Goal: Task Accomplishment & Management: Manage account settings

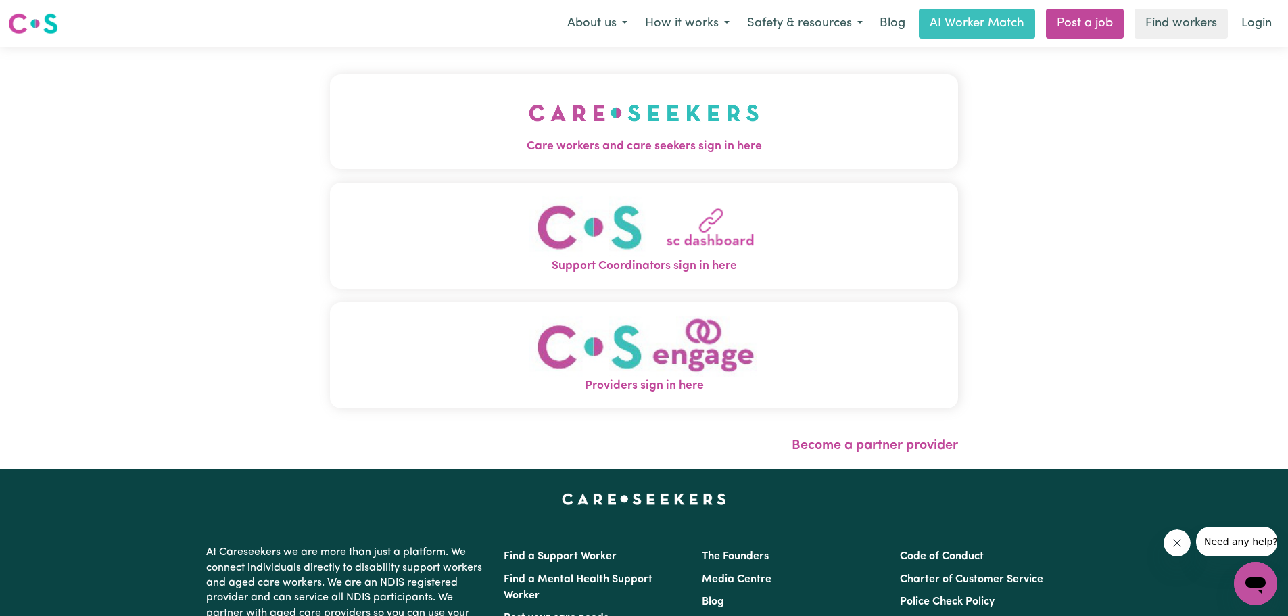
click at [651, 239] on img "Support Coordinators sign in here" at bounding box center [644, 227] width 231 height 62
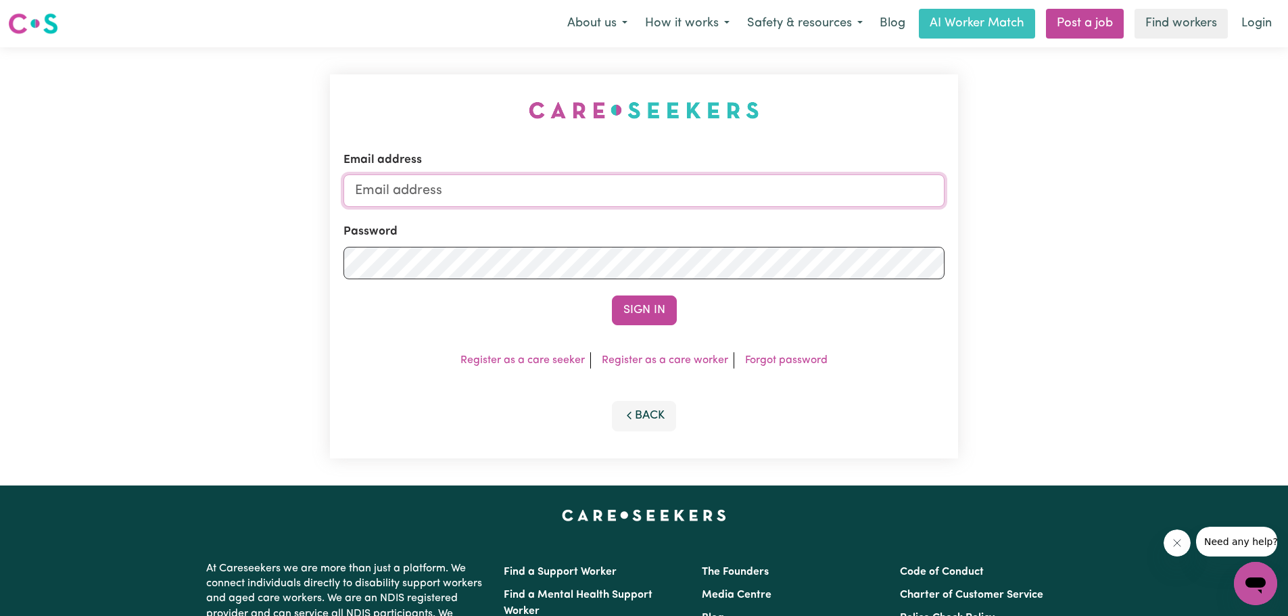
click at [446, 195] on input "Email address" at bounding box center [644, 190] width 601 height 32
click at [646, 318] on button "Sign In" at bounding box center [644, 311] width 65 height 30
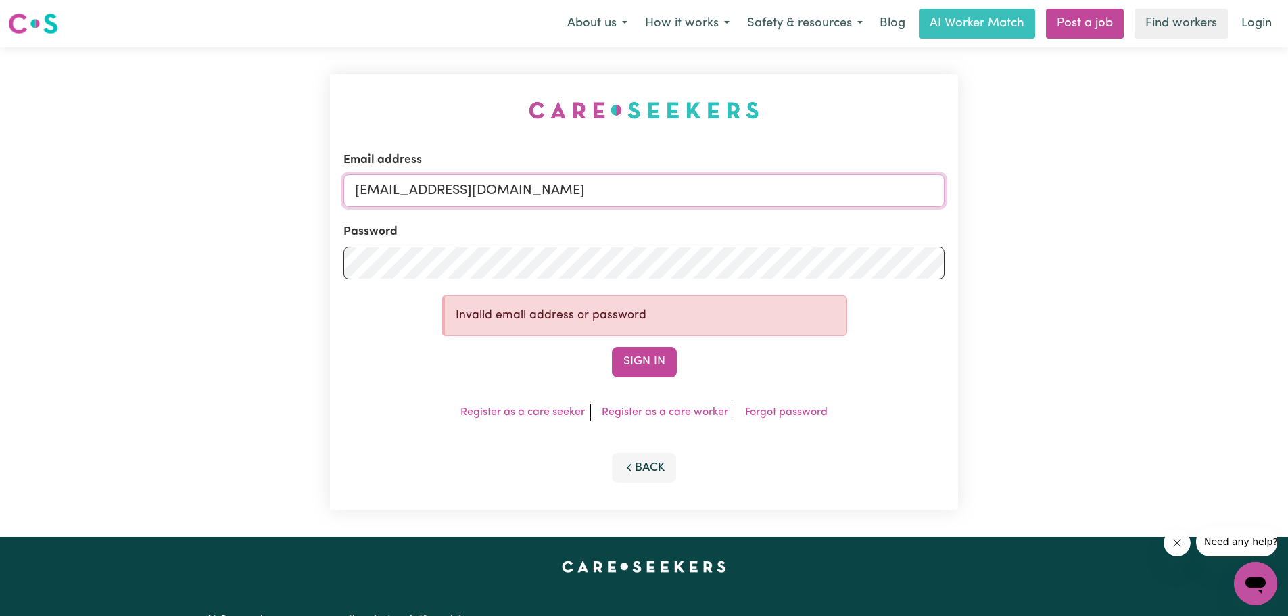
click at [558, 197] on input "[EMAIL_ADDRESS][DOMAIN_NAME]" at bounding box center [644, 190] width 601 height 32
type input "[EMAIL_ADDRESS][DOMAIN_NAME]"
click at [612, 347] on button "Sign In" at bounding box center [644, 362] width 65 height 30
click at [630, 360] on button "Sign In" at bounding box center [644, 362] width 65 height 30
drag, startPoint x: 641, startPoint y: 360, endPoint x: 649, endPoint y: 352, distance: 11.5
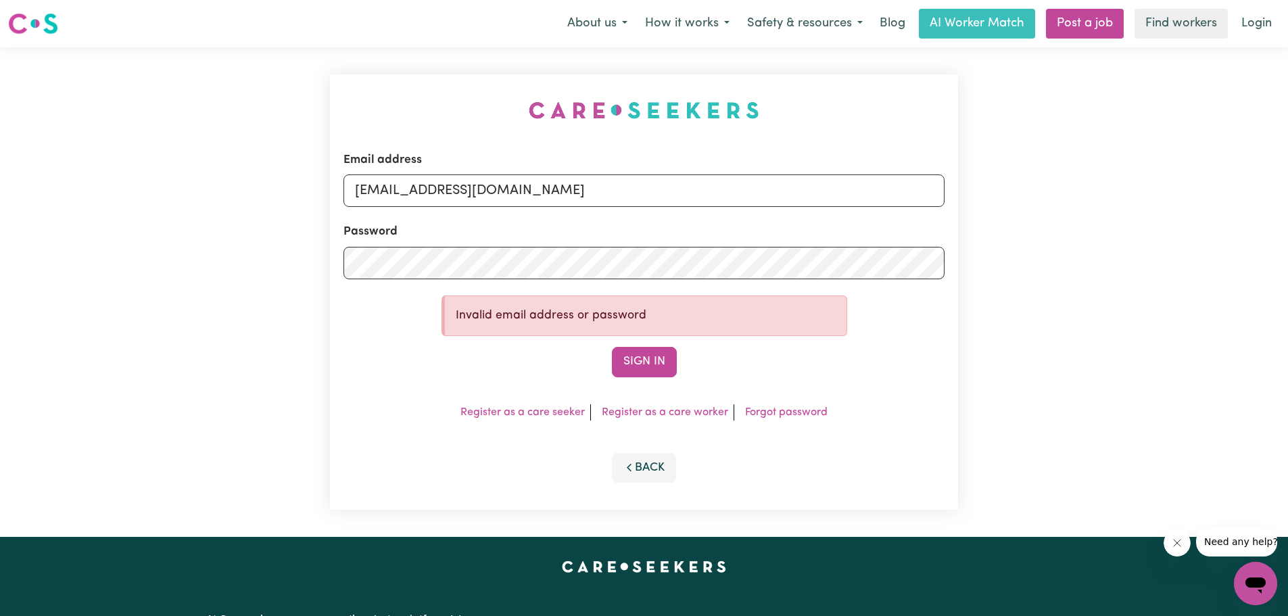
click at [647, 357] on button "Sign In" at bounding box center [644, 362] width 65 height 30
click at [765, 416] on link "Forgot password" at bounding box center [786, 412] width 83 height 11
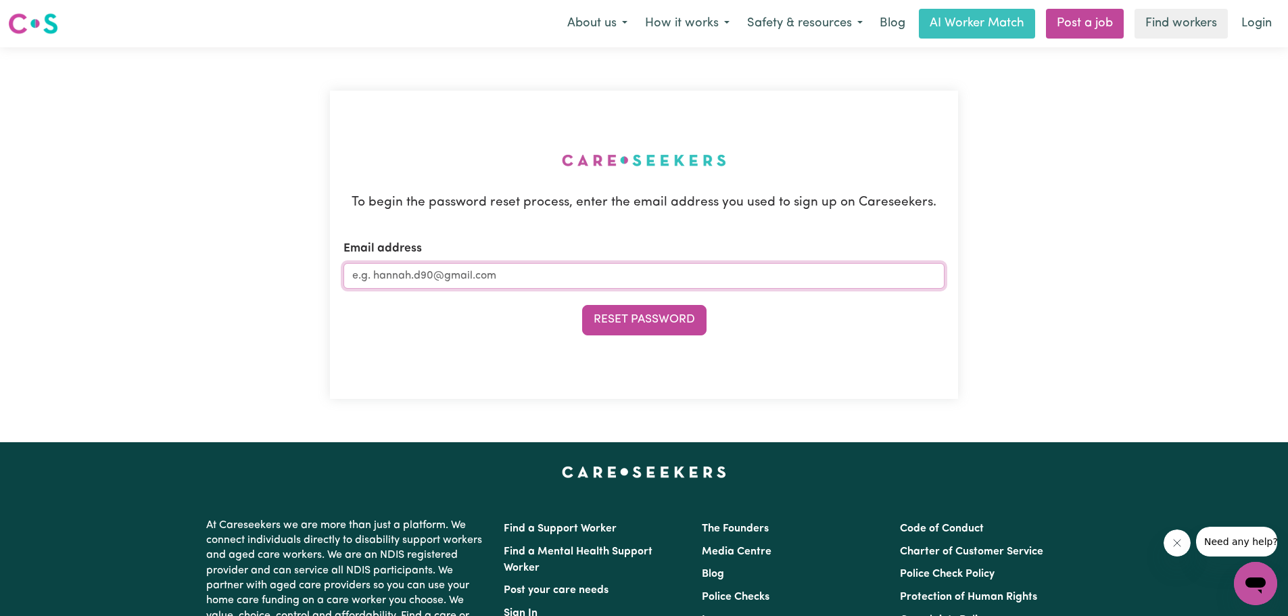
click at [465, 278] on input "Email address" at bounding box center [644, 276] width 601 height 26
type input "[EMAIL_ADDRESS][DOMAIN_NAME]"
click at [632, 325] on button "Reset Password" at bounding box center [644, 320] width 124 height 30
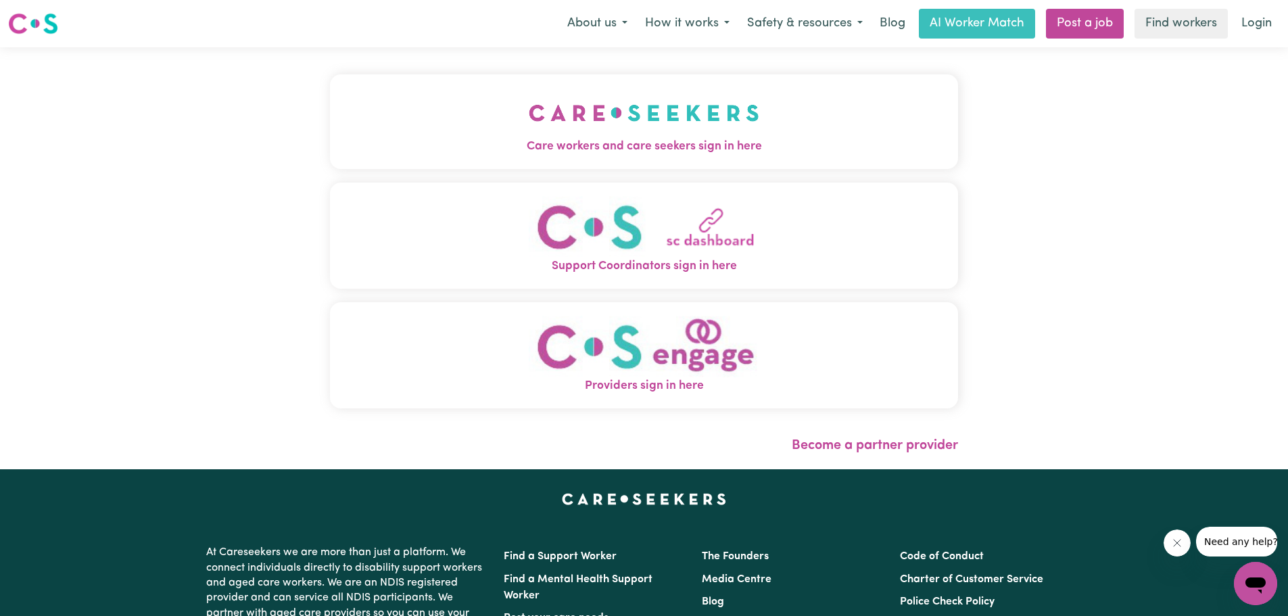
click at [641, 236] on img "Support Coordinators sign in here" at bounding box center [644, 227] width 231 height 62
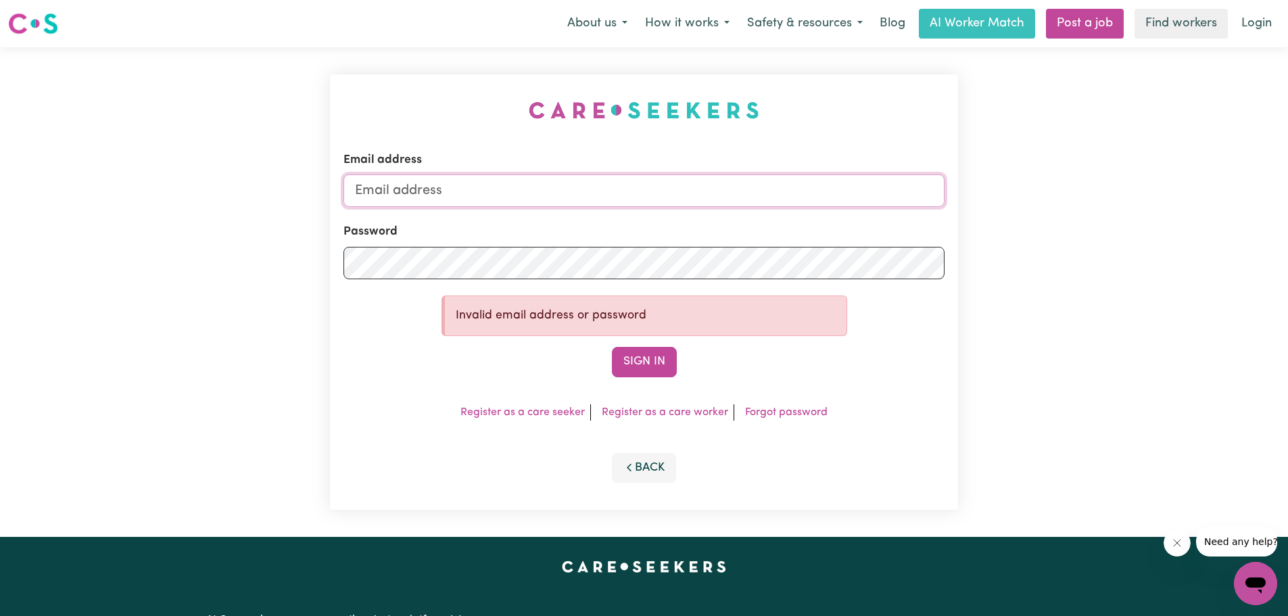
click at [448, 199] on input "Email address" at bounding box center [644, 190] width 601 height 32
click at [575, 186] on input "[EMAIL_ADDRESS][DOMAIN_NAME]" at bounding box center [644, 190] width 601 height 32
type input "[EMAIL_ADDRESS][DOMAIN_NAME]"
click at [647, 362] on button "Sign In" at bounding box center [644, 362] width 65 height 30
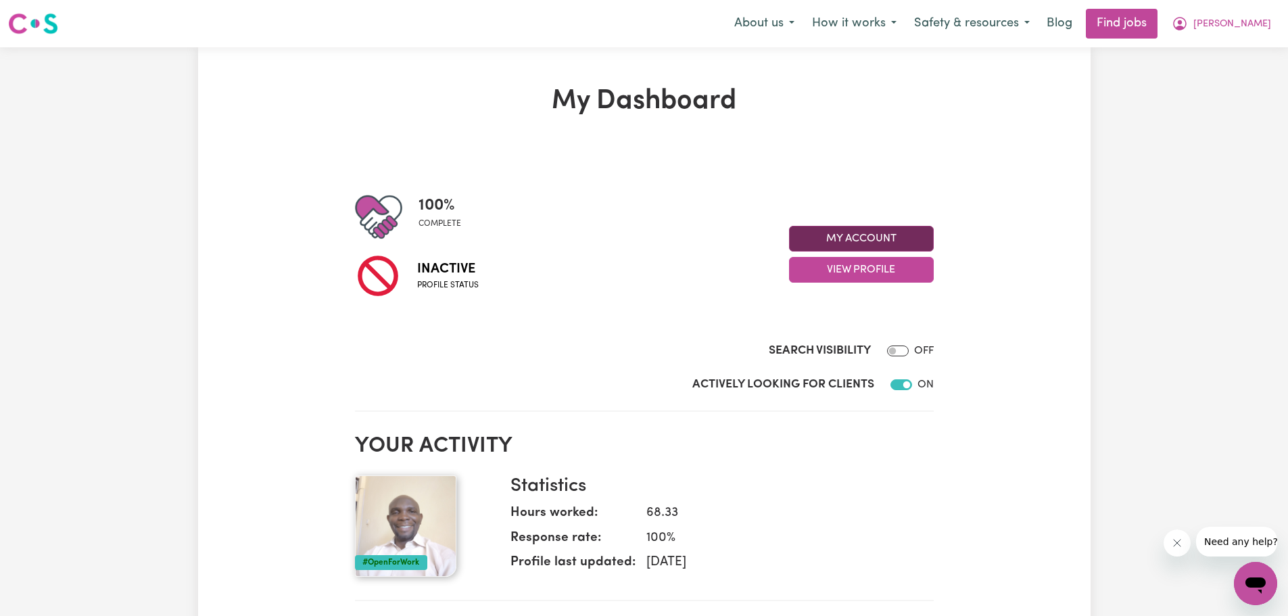
click at [871, 237] on button "My Account" at bounding box center [861, 239] width 145 height 26
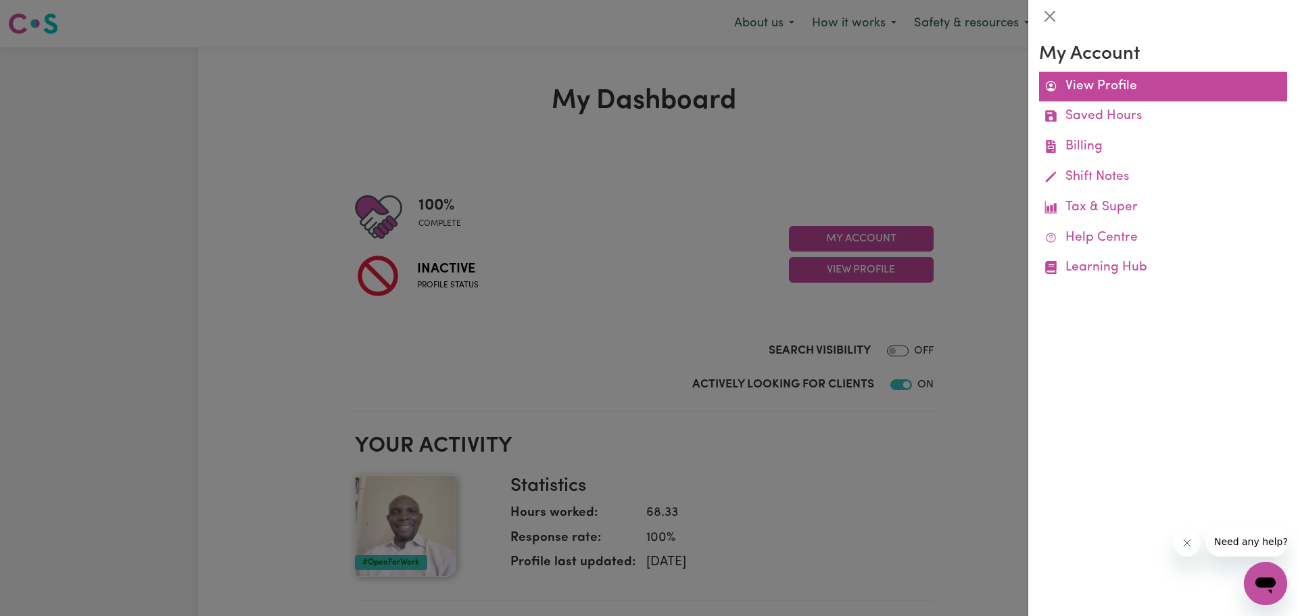
click at [1123, 87] on link "View Profile" at bounding box center [1163, 87] width 248 height 30
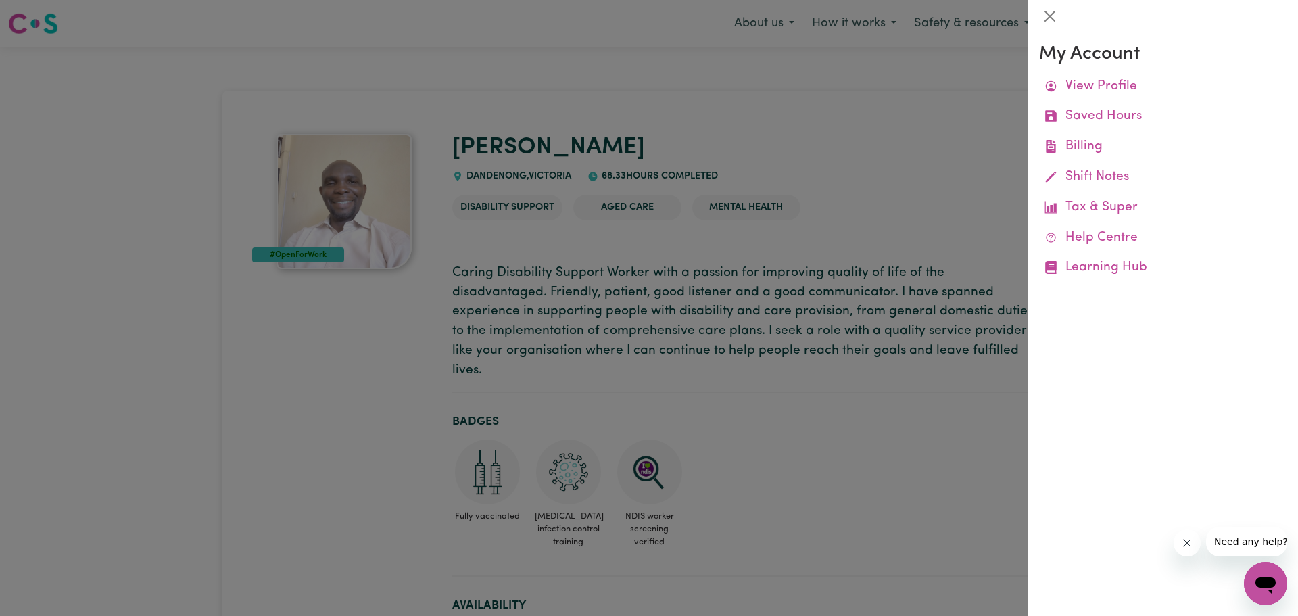
click at [818, 136] on div at bounding box center [649, 308] width 1298 height 616
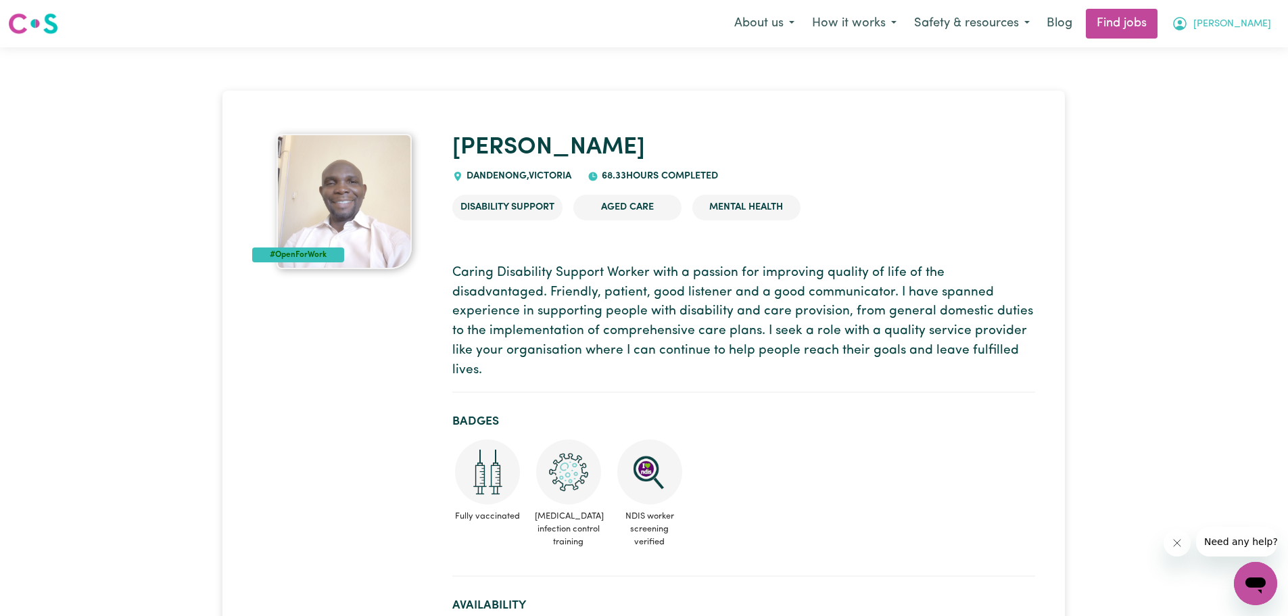
click at [1182, 24] on icon "My Account" at bounding box center [1180, 22] width 4 height 5
click at [1219, 74] on link "My Dashboard" at bounding box center [1226, 78] width 107 height 26
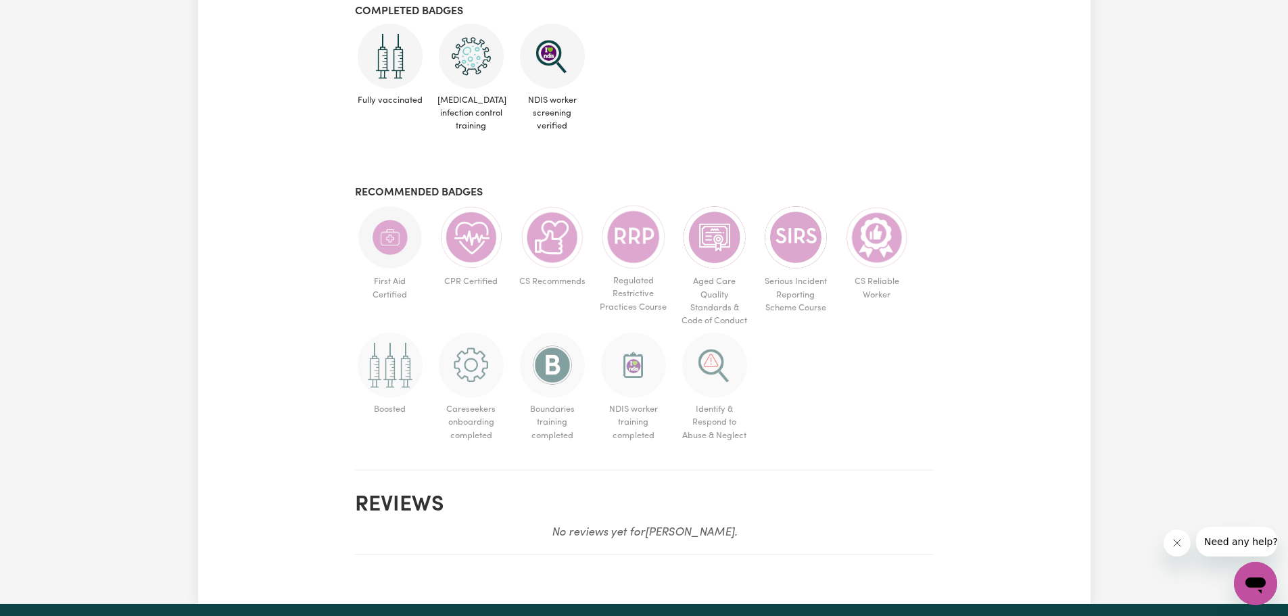
scroll to position [473, 0]
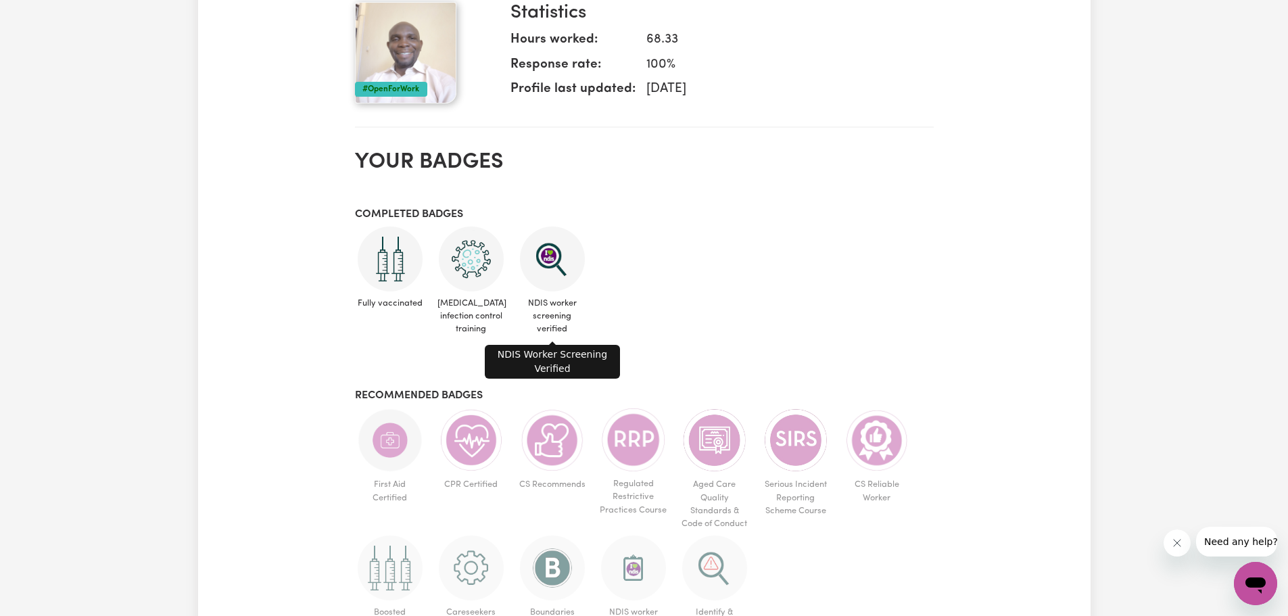
click at [561, 266] on img at bounding box center [552, 259] width 65 height 65
click at [543, 260] on img at bounding box center [552, 259] width 65 height 65
drag, startPoint x: 549, startPoint y: 252, endPoint x: 833, endPoint y: 279, distance: 285.3
click at [833, 279] on ul "Fully vaccinated [MEDICAL_DATA] infection control training NDIS worker screenin…" at bounding box center [644, 284] width 579 height 115
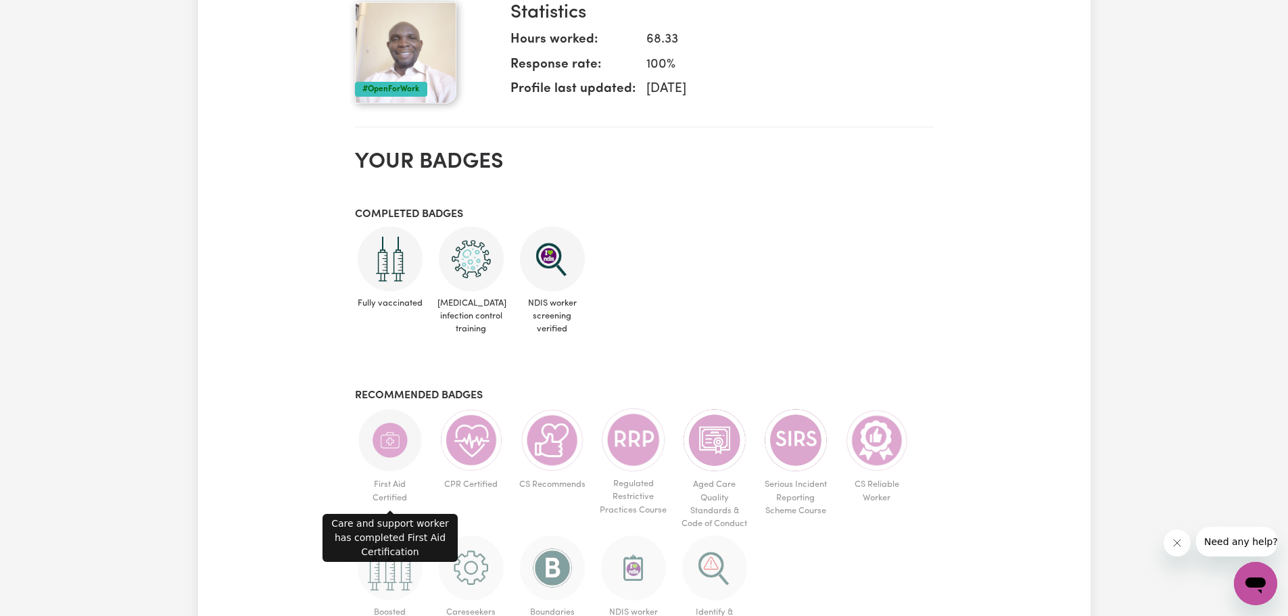
click at [401, 438] on img at bounding box center [390, 440] width 65 height 65
click at [405, 435] on img at bounding box center [390, 440] width 65 height 65
click at [404, 436] on img at bounding box center [390, 440] width 65 height 65
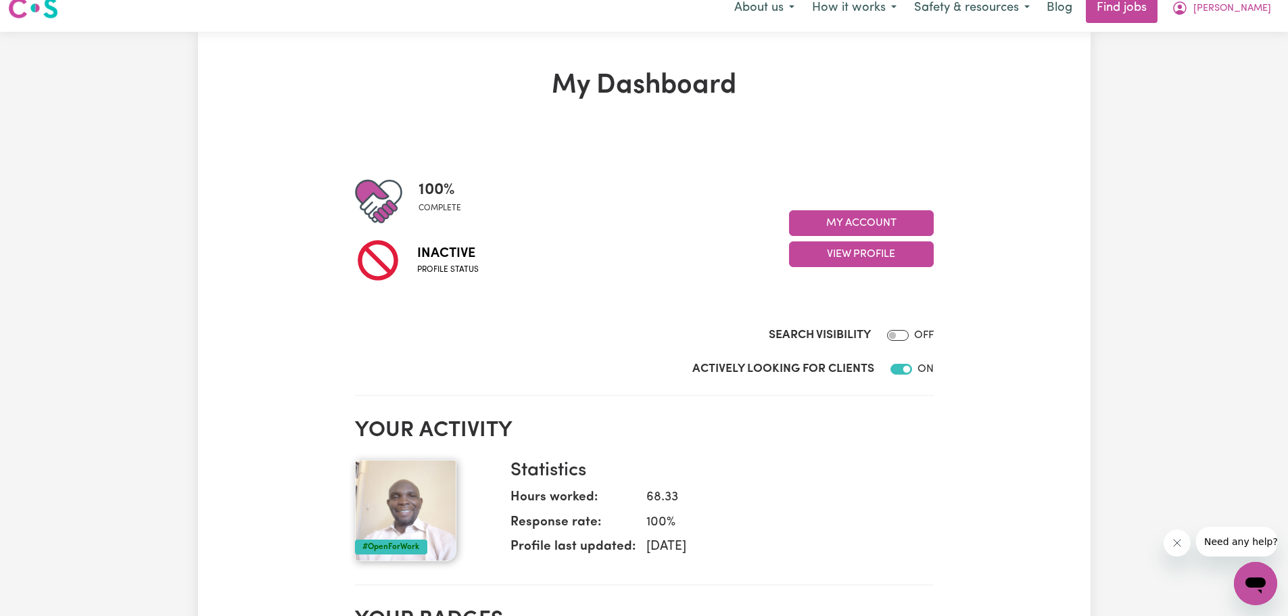
scroll to position [0, 0]
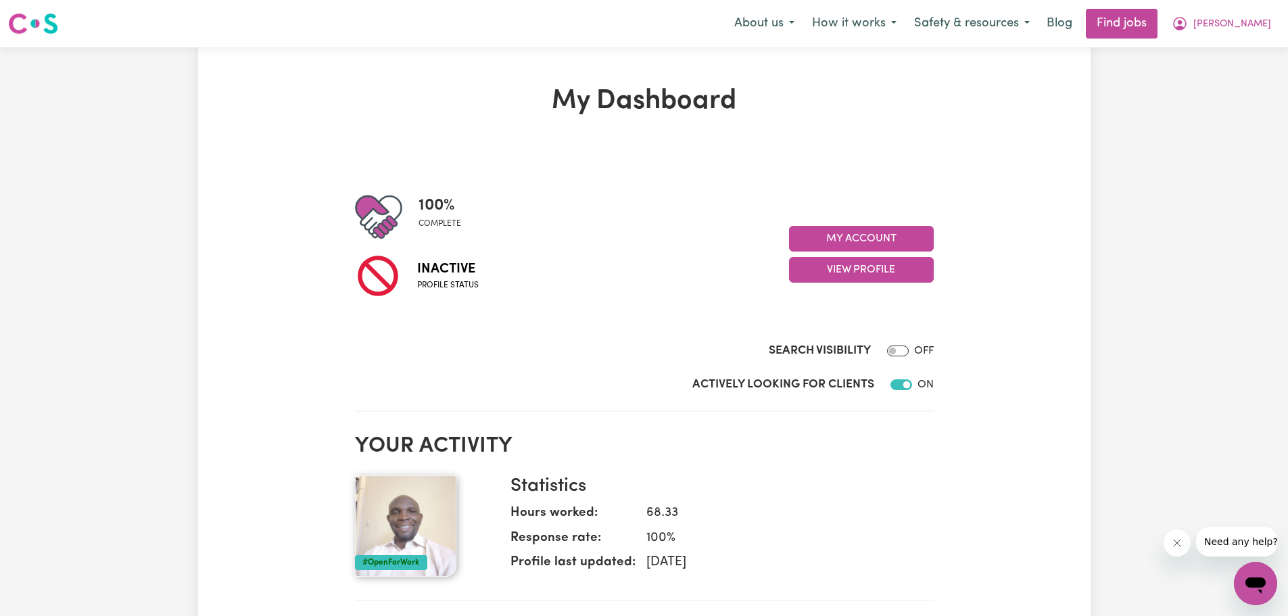
click at [434, 220] on span "complete" at bounding box center [440, 224] width 43 height 12
click at [883, 235] on button "My Account" at bounding box center [861, 239] width 145 height 26
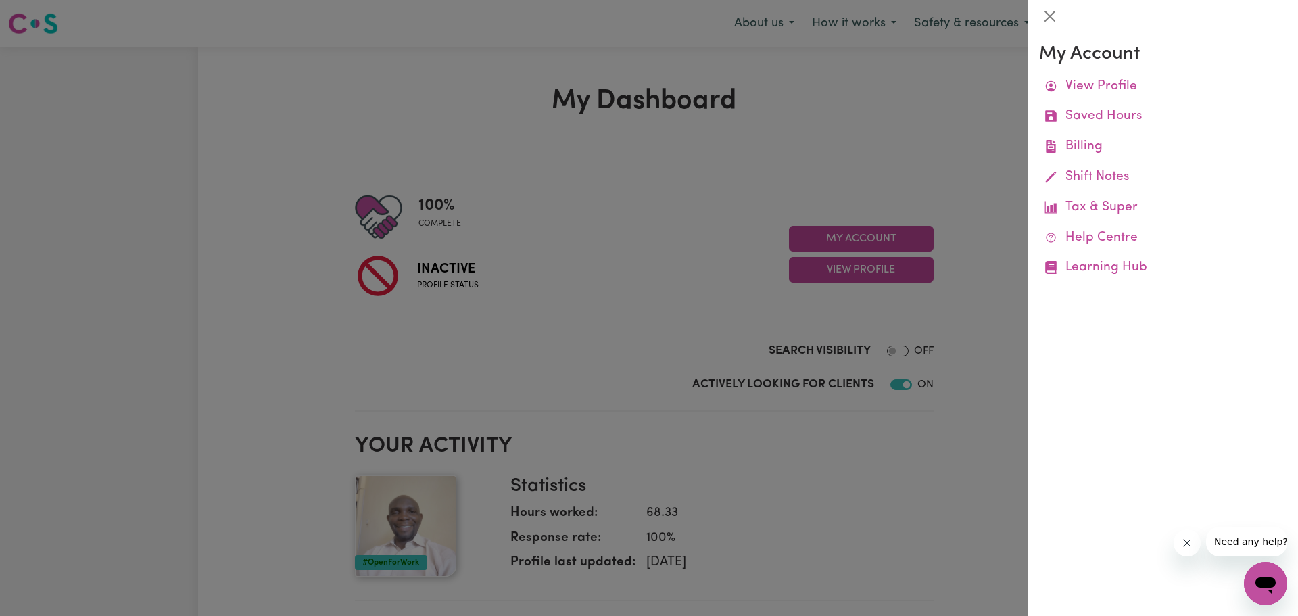
click at [696, 323] on div at bounding box center [649, 308] width 1298 height 616
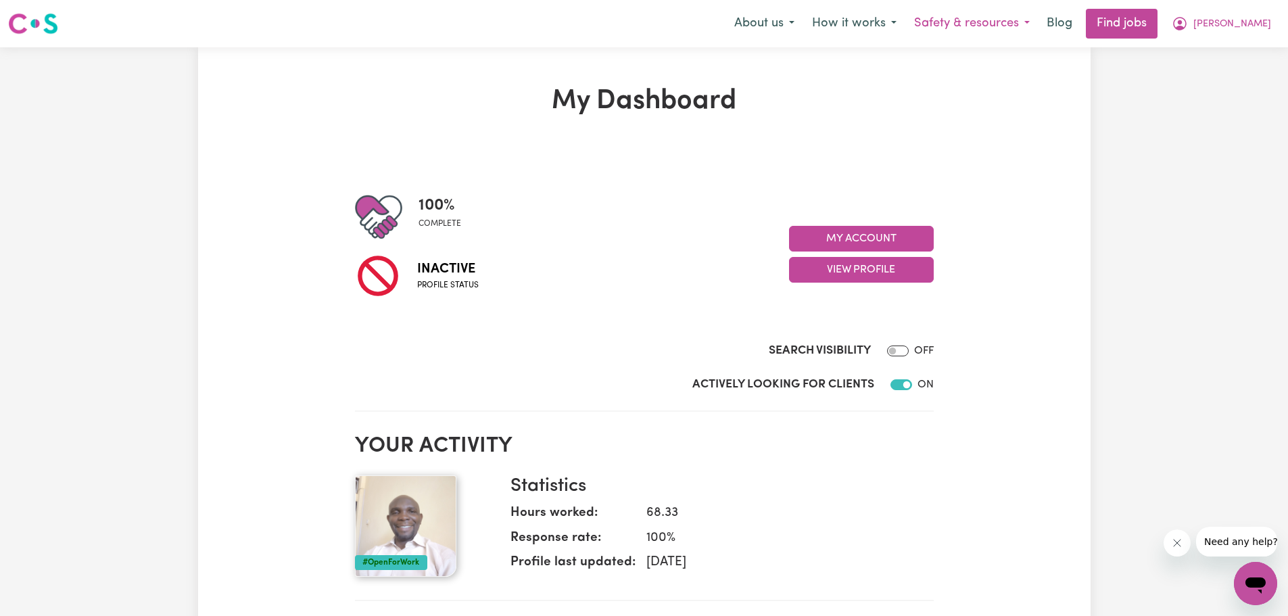
click at [1039, 21] on button "Safety & resources" at bounding box center [972, 23] width 133 height 28
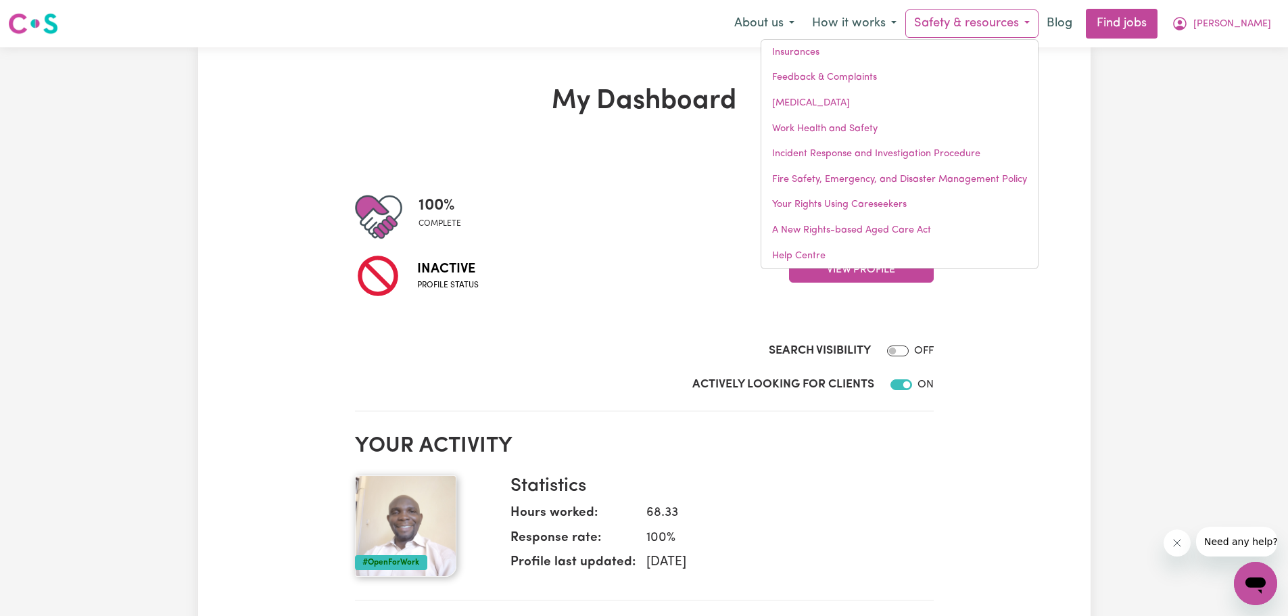
click at [591, 251] on div "Inactive Profile status" at bounding box center [572, 275] width 434 height 69
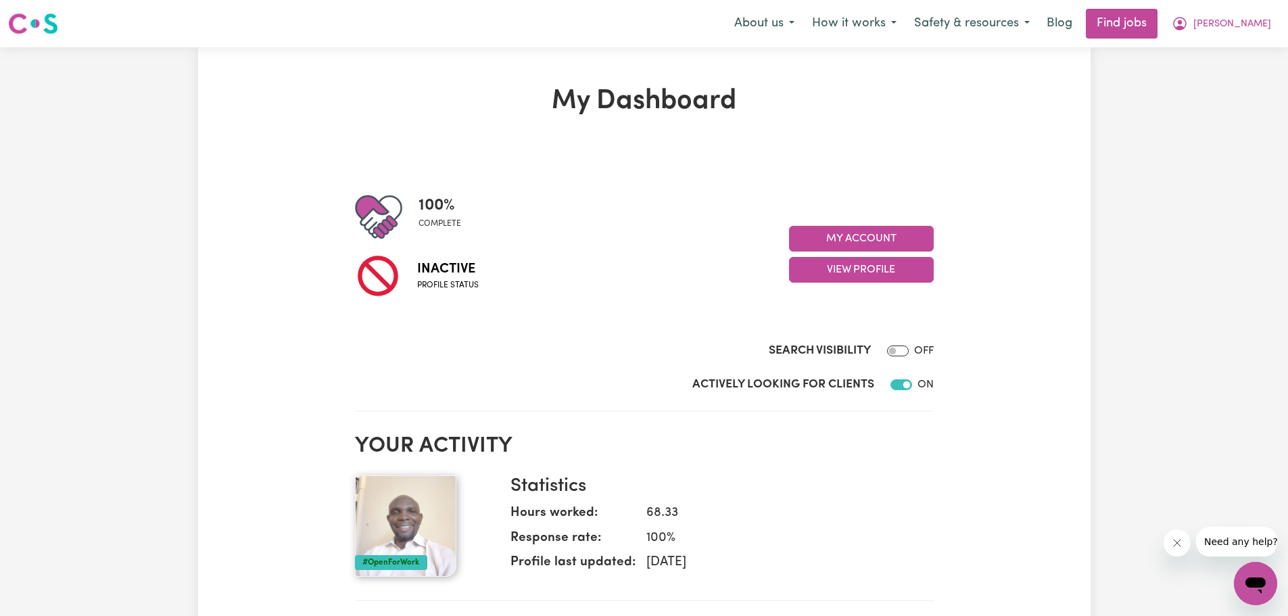
drag, startPoint x: 893, startPoint y: 233, endPoint x: 618, endPoint y: 425, distance: 334.7
click at [618, 425] on section "Your activity #OpenForWork Statistics Hours worked: 68.33 Response rate: 100 % …" at bounding box center [644, 512] width 579 height 179
click at [869, 269] on button "View Profile" at bounding box center [861, 270] width 145 height 26
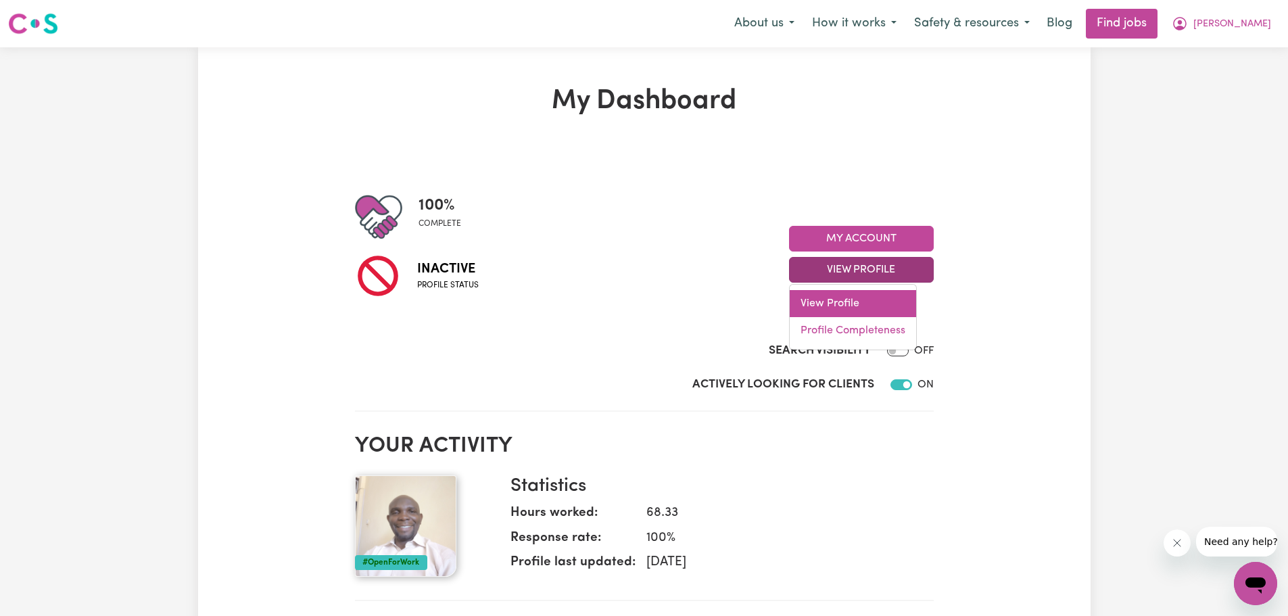
click at [851, 300] on link "View Profile" at bounding box center [853, 303] width 126 height 27
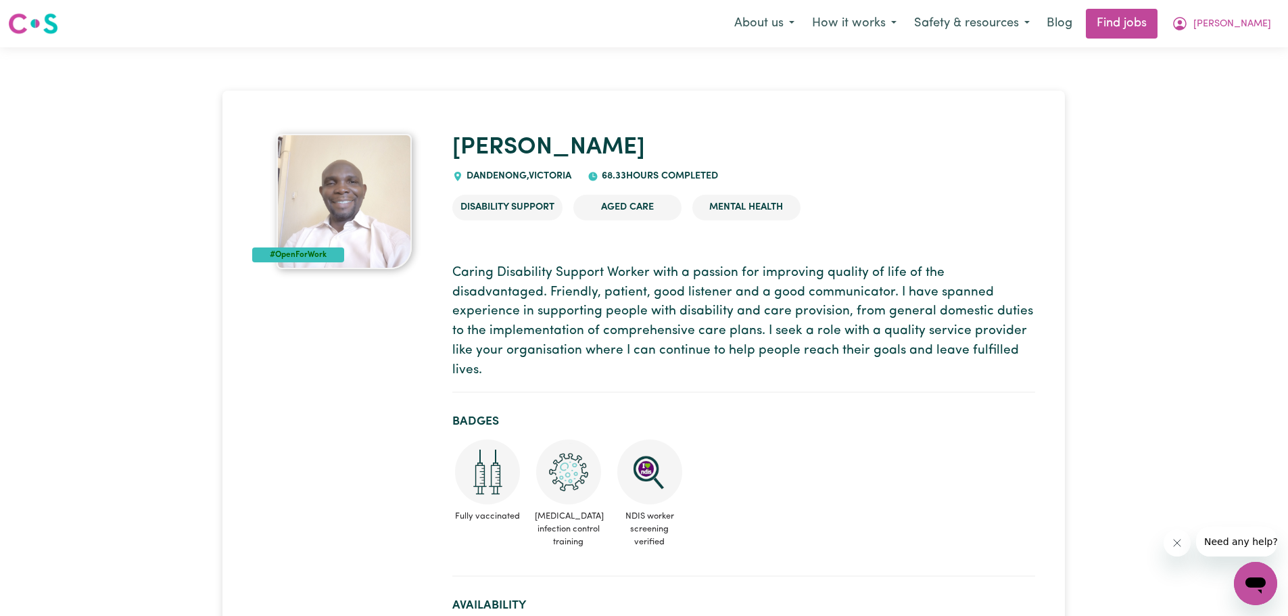
click at [302, 256] on div "#OpenForWork" at bounding box center [298, 255] width 92 height 15
click at [305, 256] on div "#OpenForWork" at bounding box center [298, 255] width 92 height 15
click at [308, 254] on div "#OpenForWork" at bounding box center [298, 255] width 92 height 15
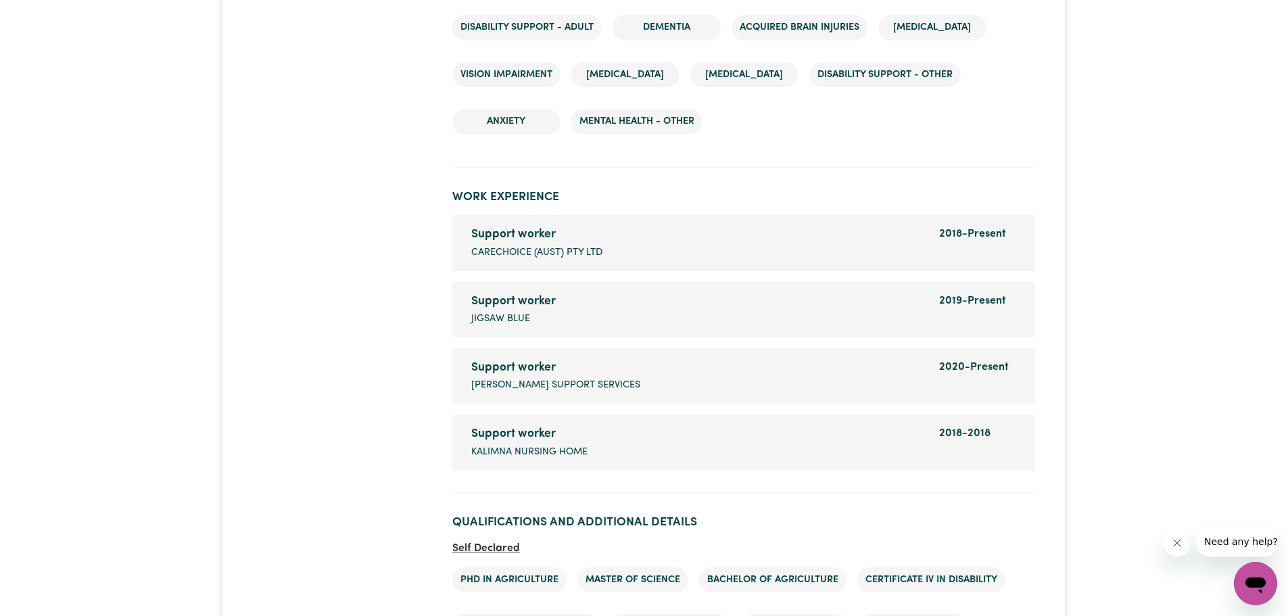
scroll to position [1961, 0]
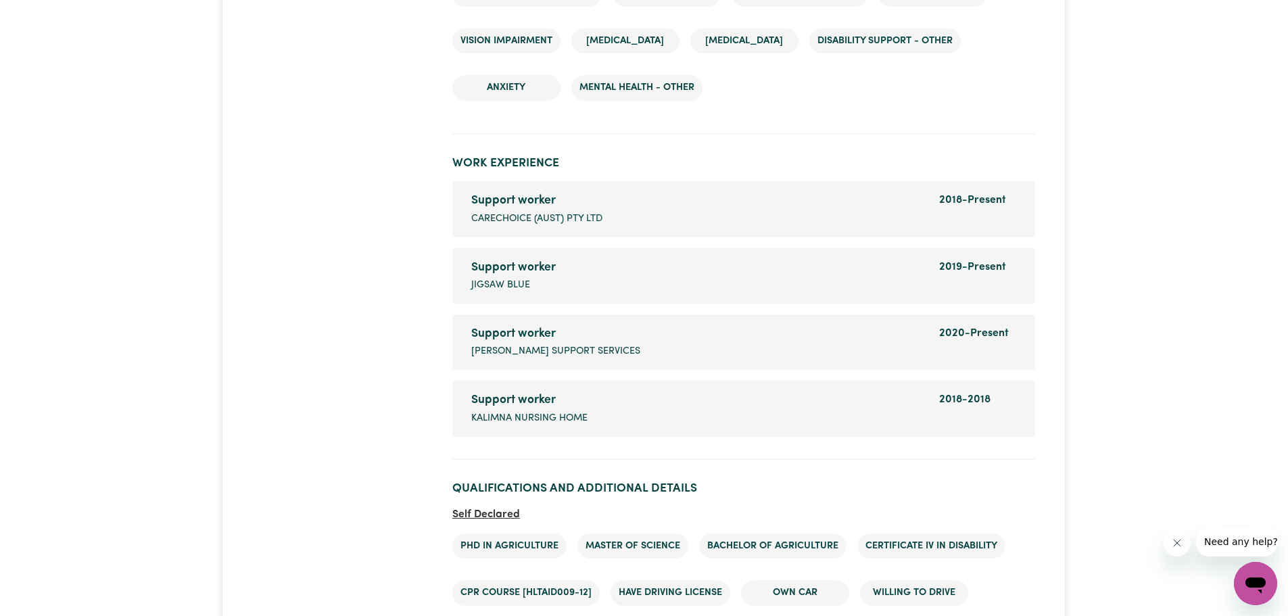
click at [897, 259] on div "Support worker" at bounding box center [697, 268] width 452 height 18
click at [952, 262] on span "2019 - Present" at bounding box center [972, 267] width 67 height 11
click at [508, 278] on span "JigSaw Blue" at bounding box center [500, 285] width 59 height 15
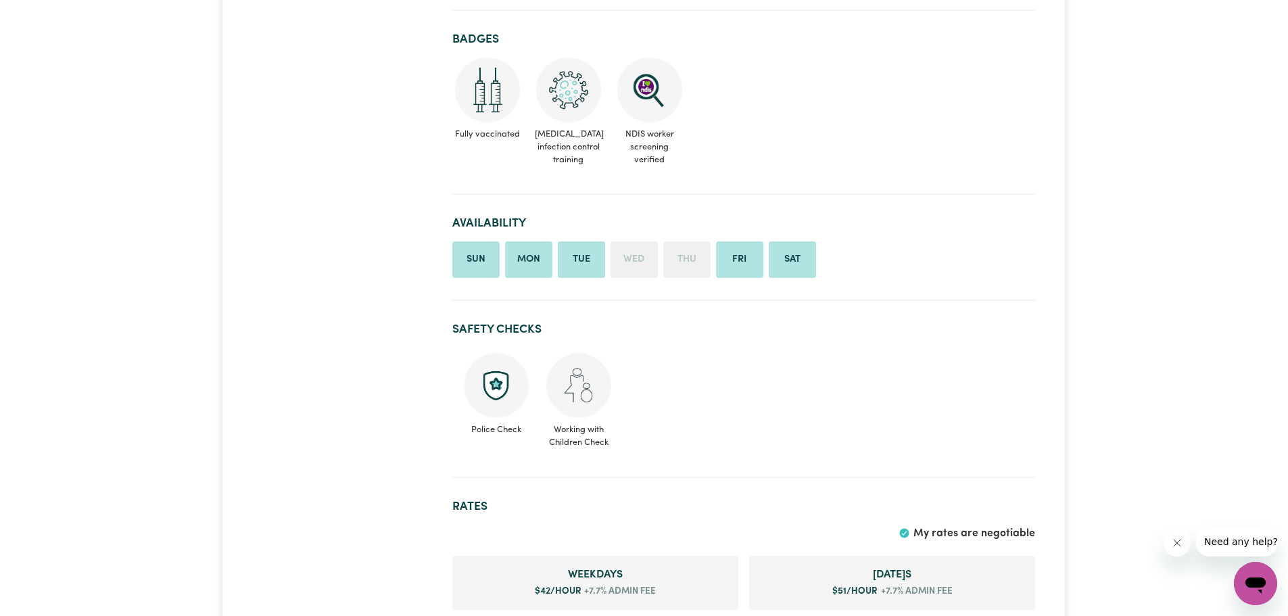
scroll to position [406, 0]
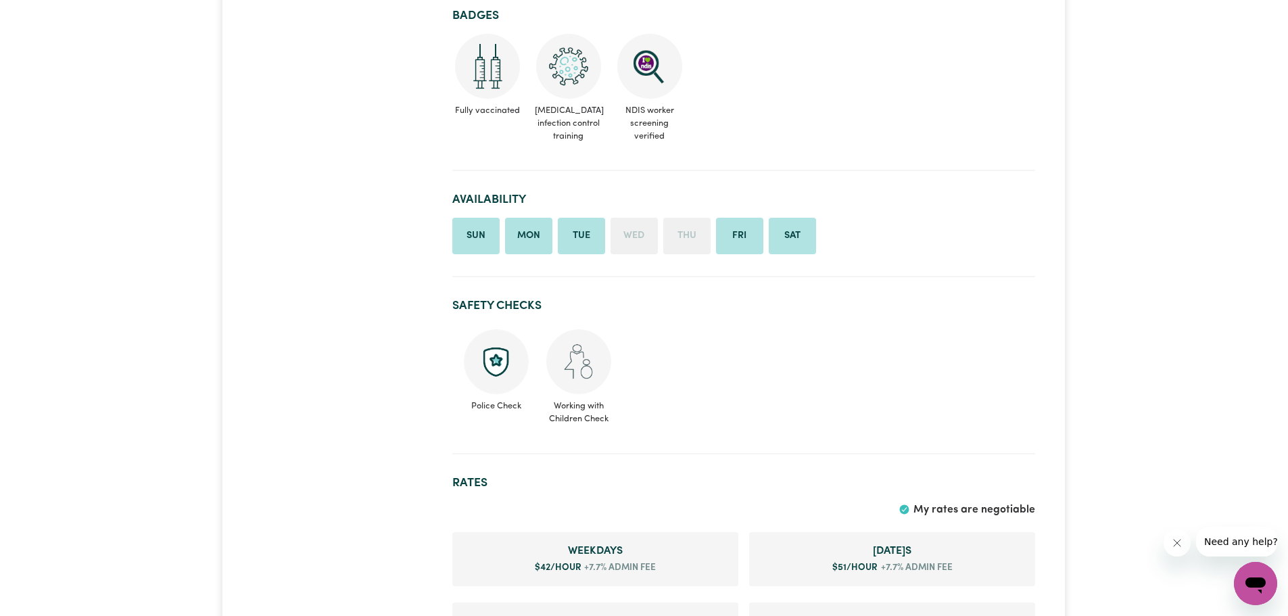
click at [572, 350] on img at bounding box center [578, 361] width 65 height 65
click at [495, 371] on img at bounding box center [496, 361] width 65 height 65
click at [494, 344] on img at bounding box center [496, 361] width 65 height 65
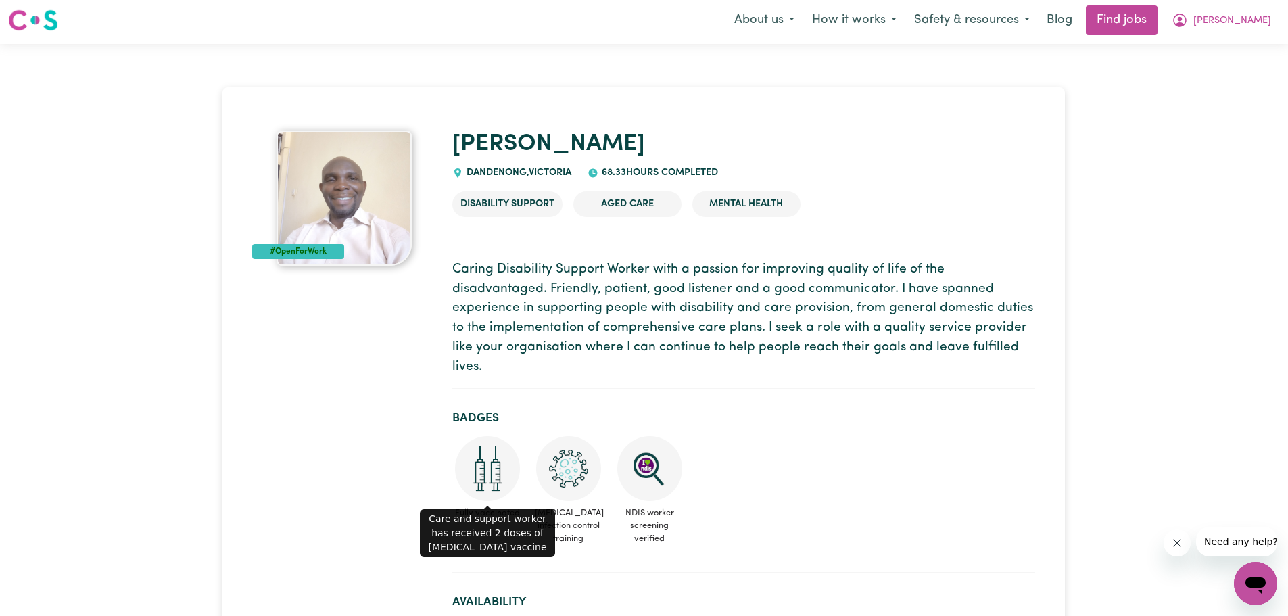
scroll to position [0, 0]
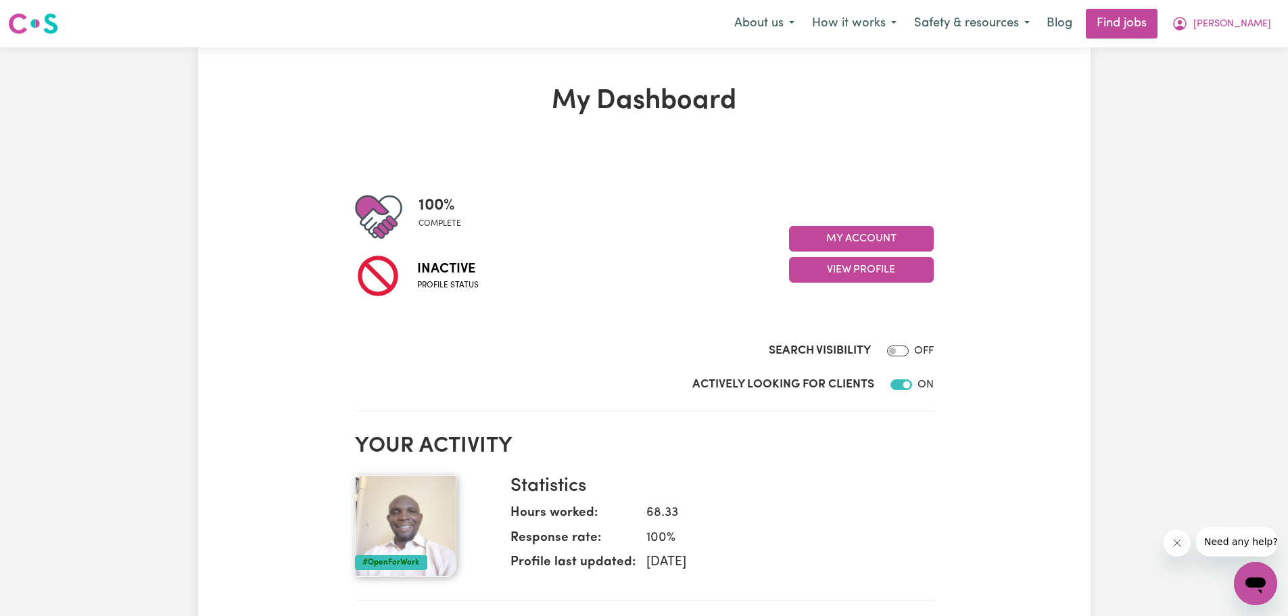
click at [406, 501] on img at bounding box center [405, 525] width 101 height 101
click at [889, 239] on button "My Account" at bounding box center [861, 239] width 145 height 26
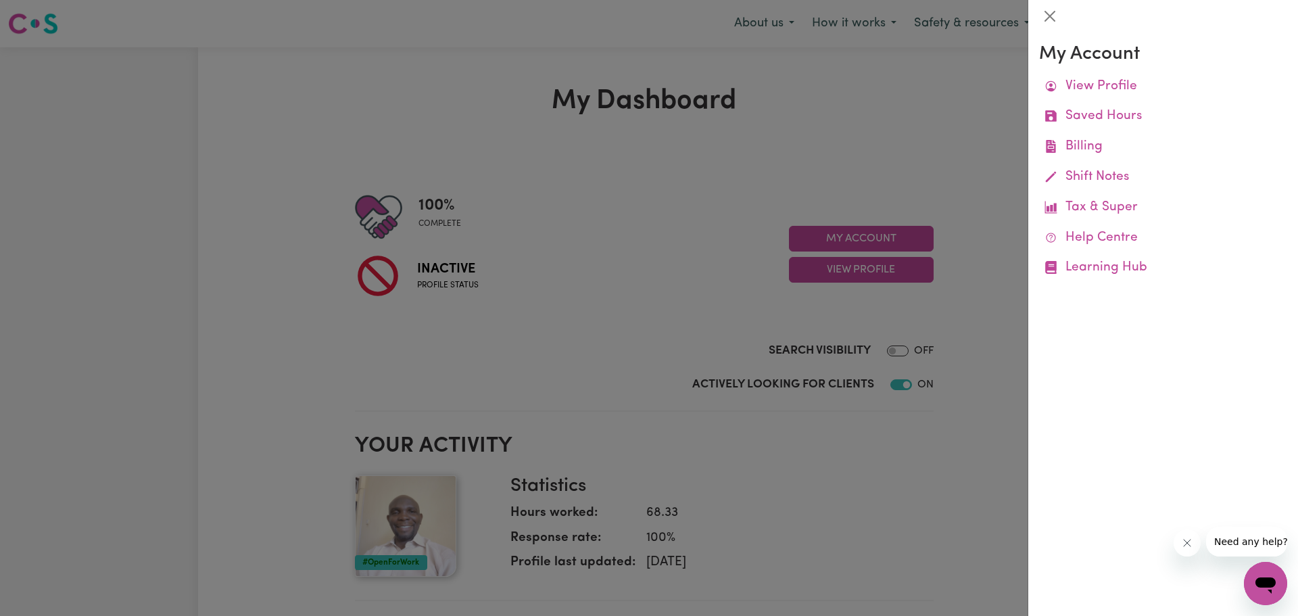
click at [859, 339] on div at bounding box center [649, 308] width 1298 height 616
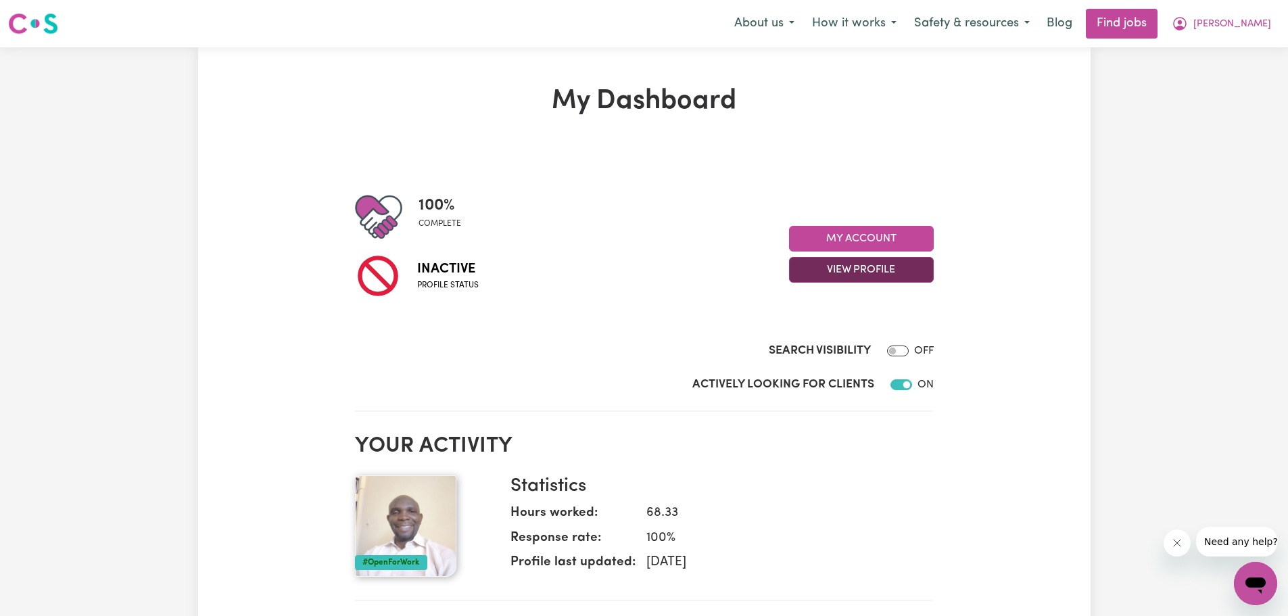
click at [891, 272] on button "View Profile" at bounding box center [861, 270] width 145 height 26
click at [601, 213] on div "100 % complete" at bounding box center [572, 216] width 434 height 47
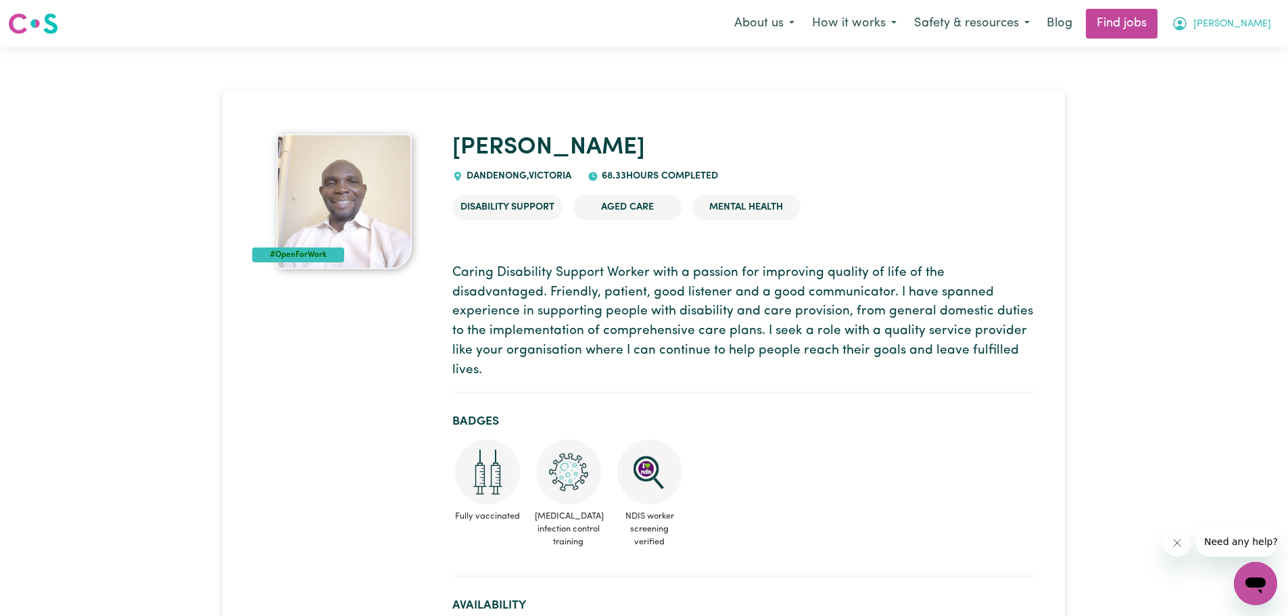
click at [1243, 27] on span "[PERSON_NAME]" at bounding box center [1233, 24] width 78 height 15
click at [1208, 78] on link "My Dashboard" at bounding box center [1226, 78] width 107 height 26
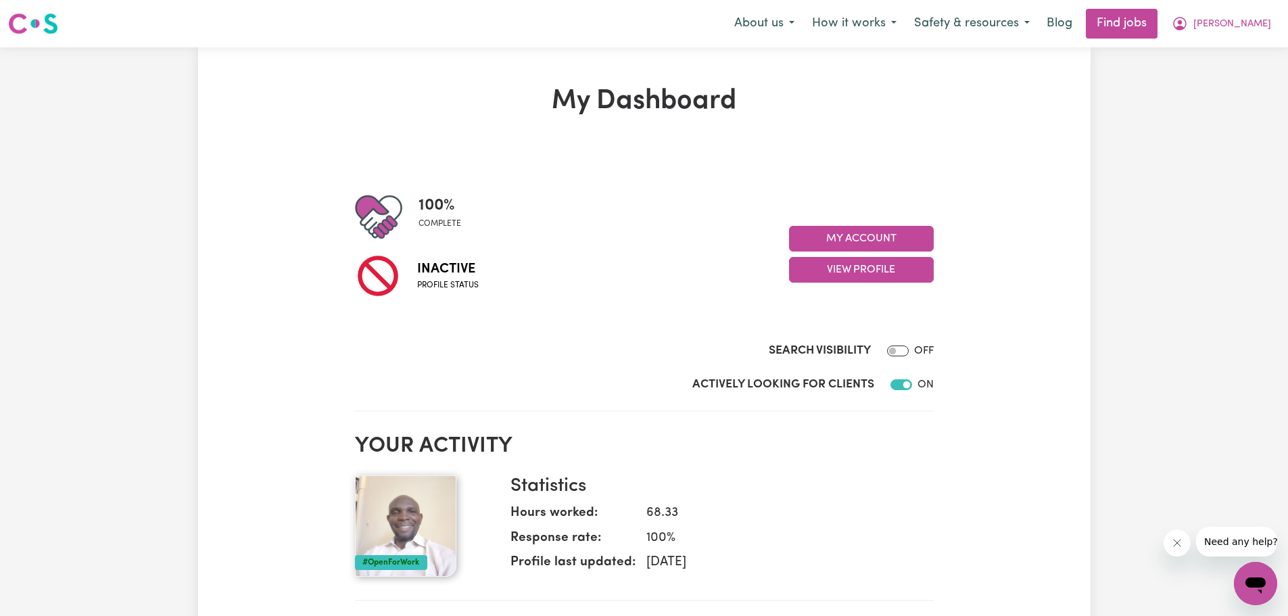
click at [452, 271] on span "Inactive" at bounding box center [448, 269] width 62 height 20
click at [1253, 20] on span "[PERSON_NAME]" at bounding box center [1233, 24] width 78 height 15
click at [1211, 72] on link "My Dashboard" at bounding box center [1226, 78] width 107 height 26
click at [1202, 79] on link "My Dashboard" at bounding box center [1226, 78] width 107 height 26
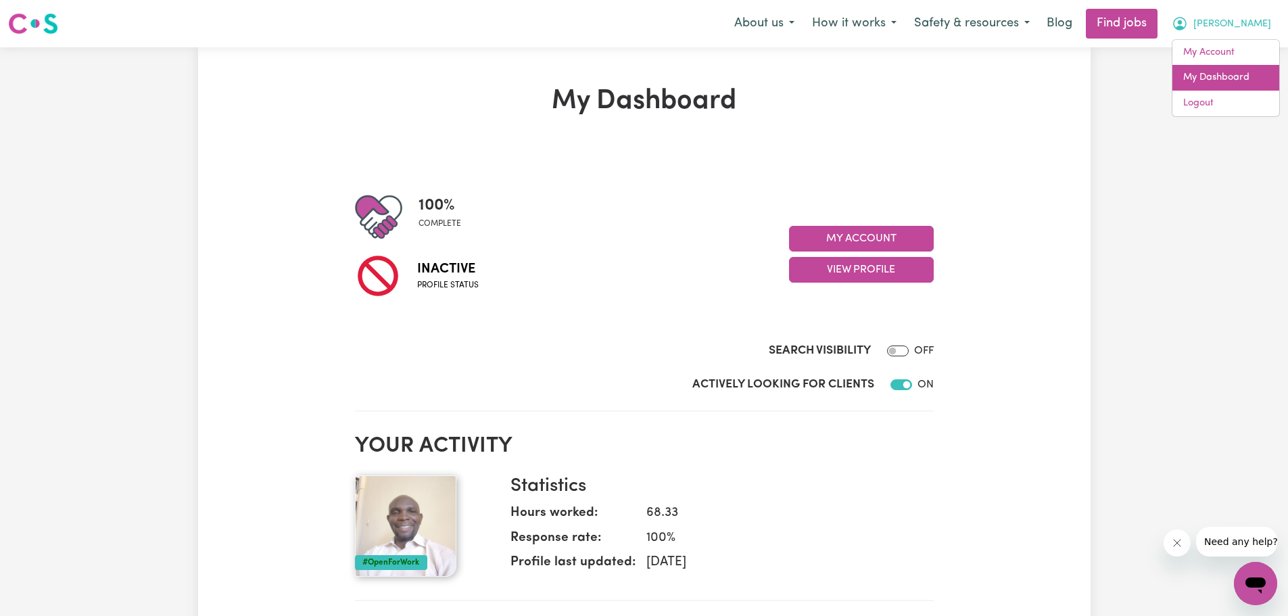
click at [1202, 79] on link "My Dashboard" at bounding box center [1226, 78] width 107 height 26
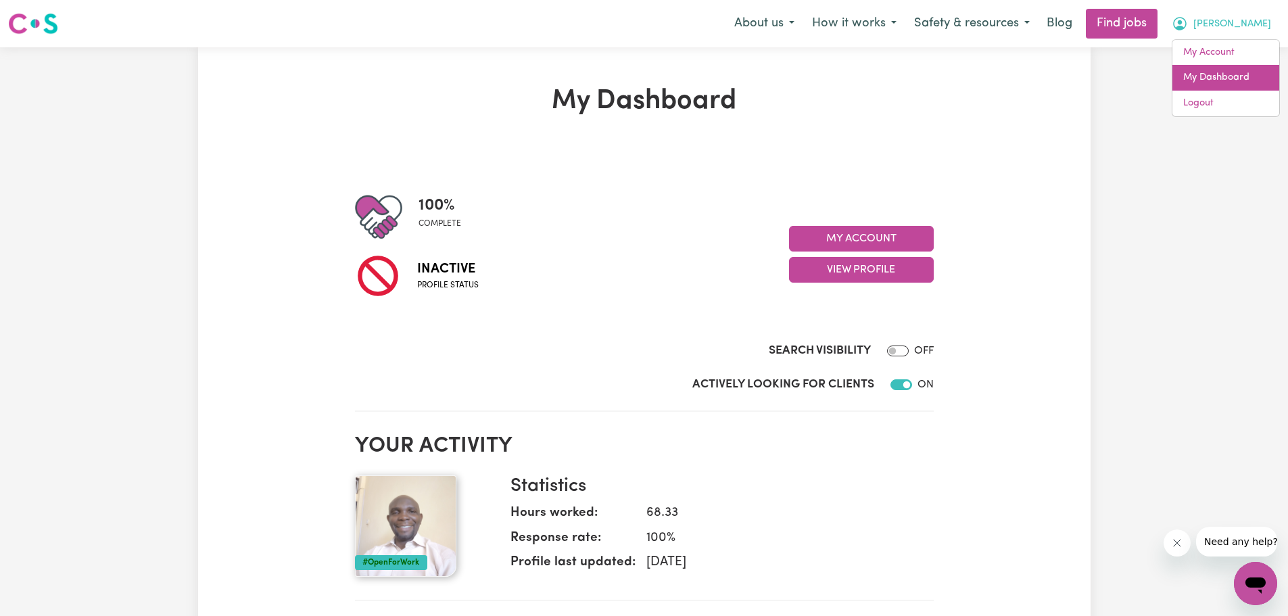
click at [1200, 78] on link "My Dashboard" at bounding box center [1226, 78] width 107 height 26
click at [1219, 48] on link "My Account" at bounding box center [1226, 53] width 107 height 26
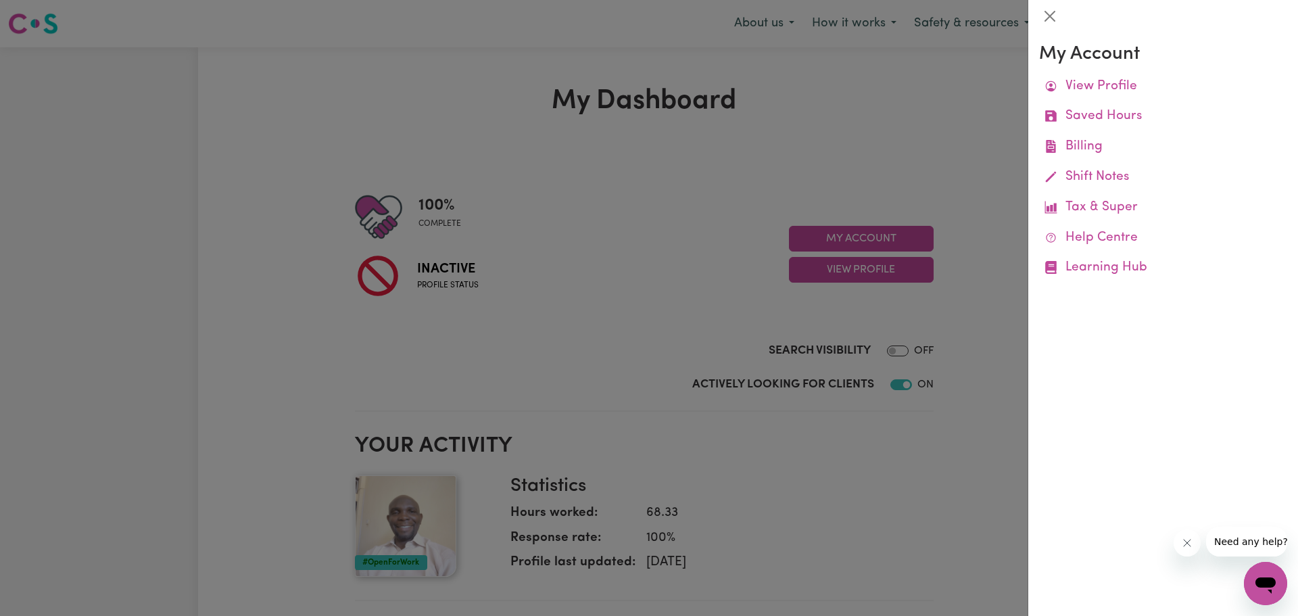
click at [970, 231] on div at bounding box center [649, 308] width 1298 height 616
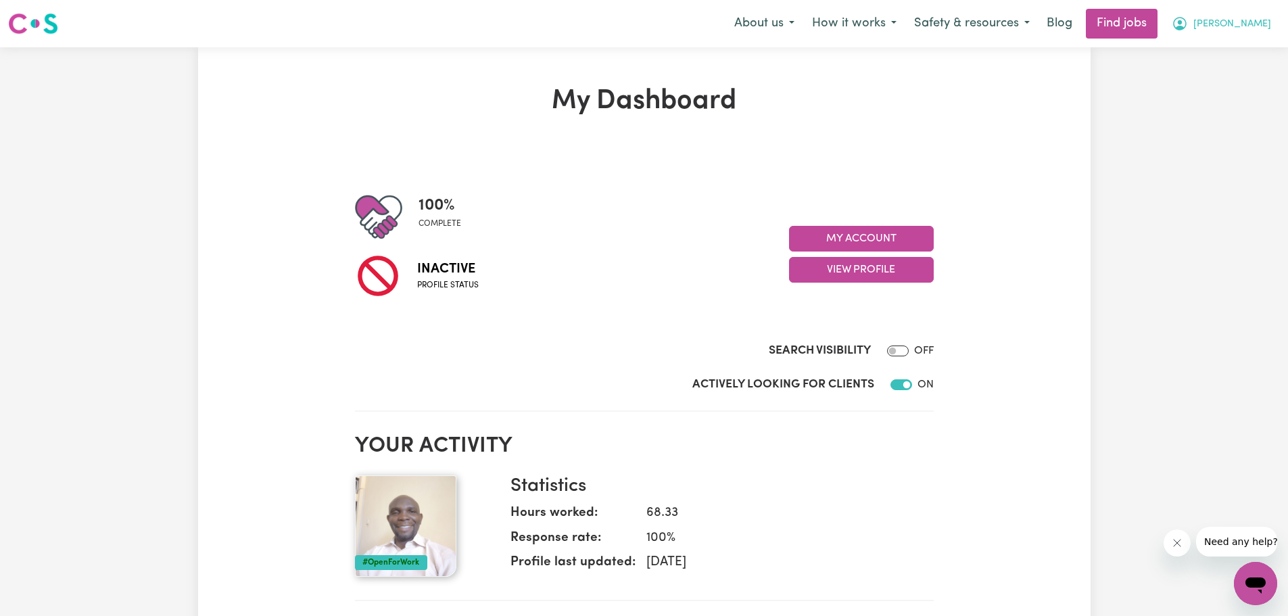
click at [1244, 22] on span "[PERSON_NAME]" at bounding box center [1233, 24] width 78 height 15
click at [1205, 78] on link "My Dashboard" at bounding box center [1226, 78] width 107 height 26
click at [429, 283] on span "Profile status" at bounding box center [448, 285] width 62 height 12
click at [431, 283] on span "Profile status" at bounding box center [448, 285] width 62 height 12
click at [475, 282] on span "Profile status" at bounding box center [448, 285] width 62 height 12
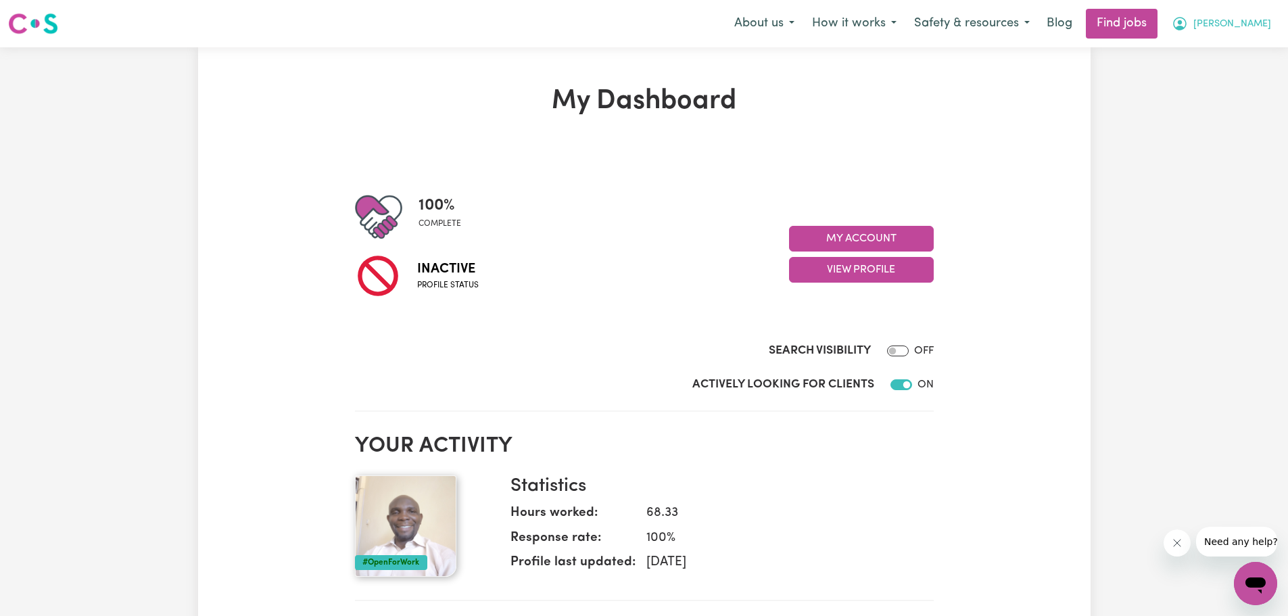
click at [1240, 25] on span "[PERSON_NAME]" at bounding box center [1233, 24] width 78 height 15
click at [1235, 21] on button "[PERSON_NAME]" at bounding box center [1221, 23] width 117 height 28
click at [1234, 21] on button "[PERSON_NAME]" at bounding box center [1221, 23] width 117 height 28
click at [1207, 80] on link "My Dashboard" at bounding box center [1226, 78] width 107 height 26
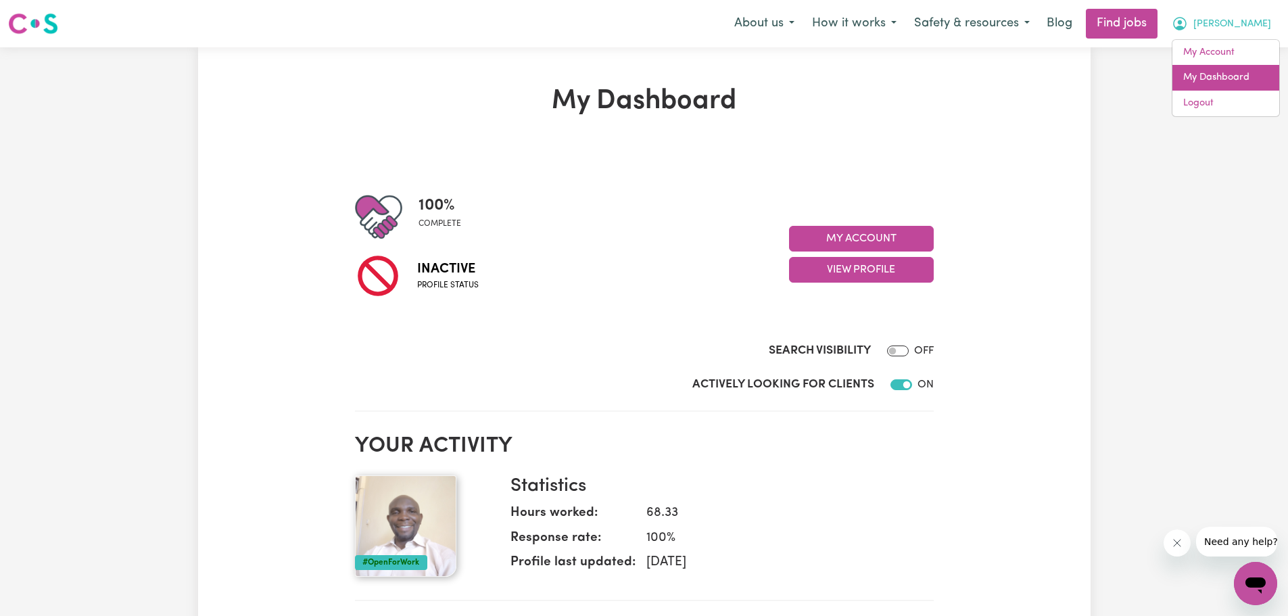
click at [1207, 80] on link "My Dashboard" at bounding box center [1226, 78] width 107 height 26
click at [1194, 104] on link "Logout" at bounding box center [1226, 104] width 107 height 26
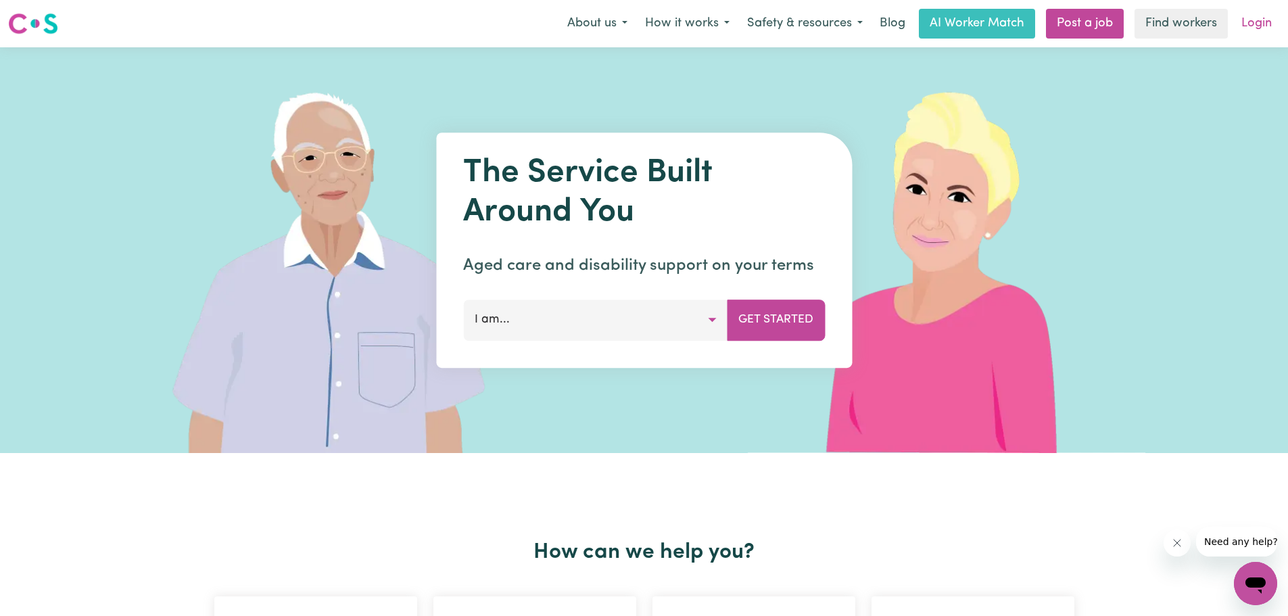
click at [1242, 24] on link "Login" at bounding box center [1257, 24] width 47 height 30
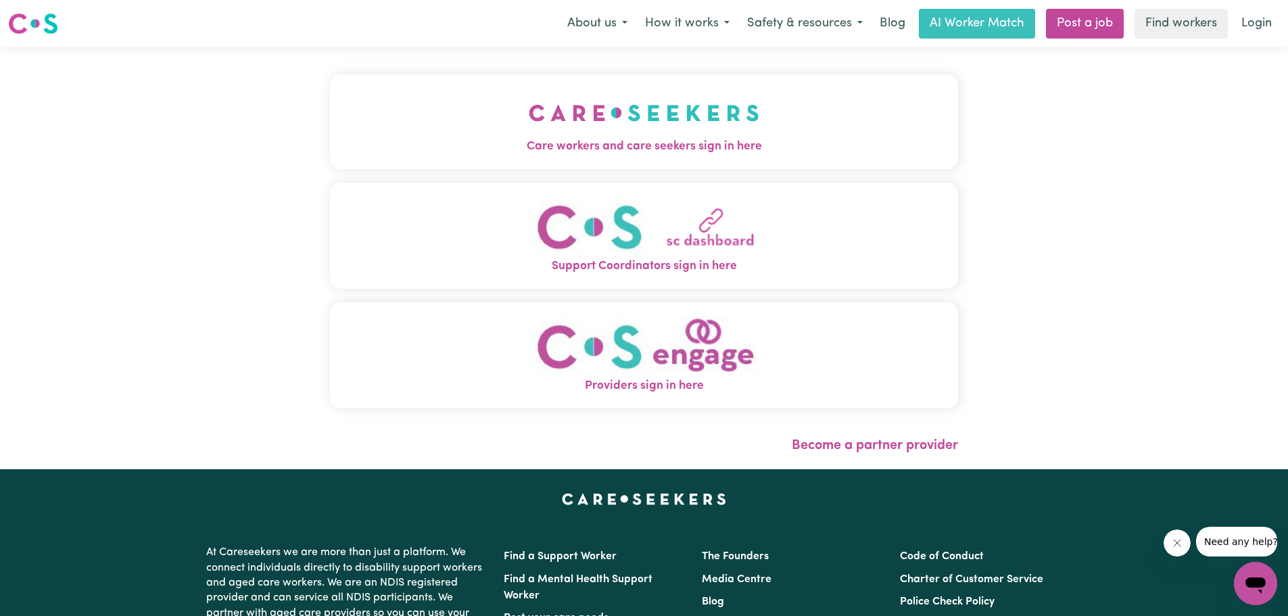
click at [617, 128] on img "Care workers and care seekers sign in here" at bounding box center [644, 113] width 231 height 50
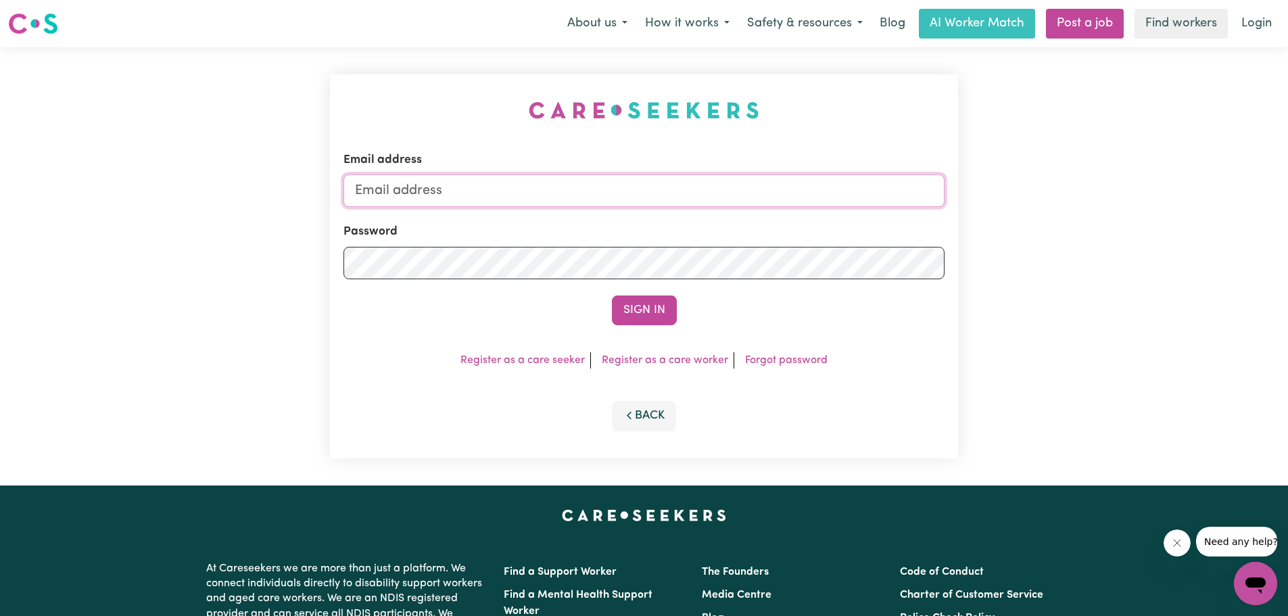
click at [505, 179] on input "Email address" at bounding box center [644, 190] width 601 height 32
click at [454, 185] on input "Email address" at bounding box center [644, 190] width 601 height 32
click at [408, 188] on input "Email address" at bounding box center [644, 190] width 601 height 32
type input "[EMAIL_ADDRESS][DOMAIN_NAME]"
click at [640, 310] on button "Sign In" at bounding box center [644, 311] width 65 height 30
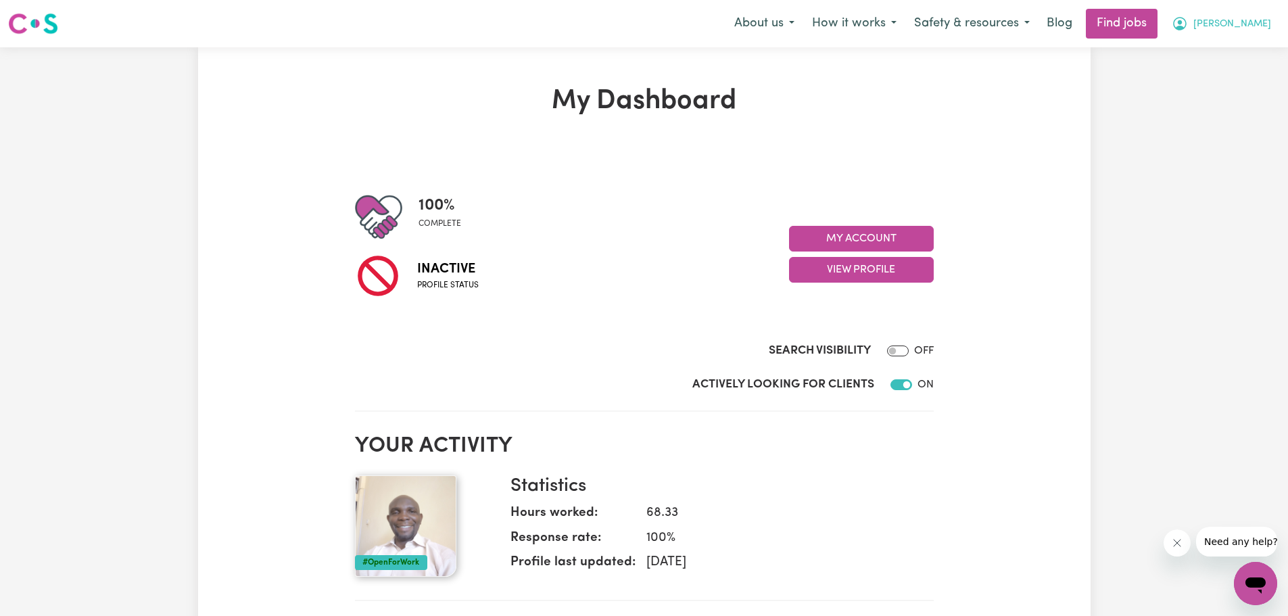
click at [1244, 24] on span "[PERSON_NAME]" at bounding box center [1233, 24] width 78 height 15
click at [1191, 74] on link "My Dashboard" at bounding box center [1226, 78] width 107 height 26
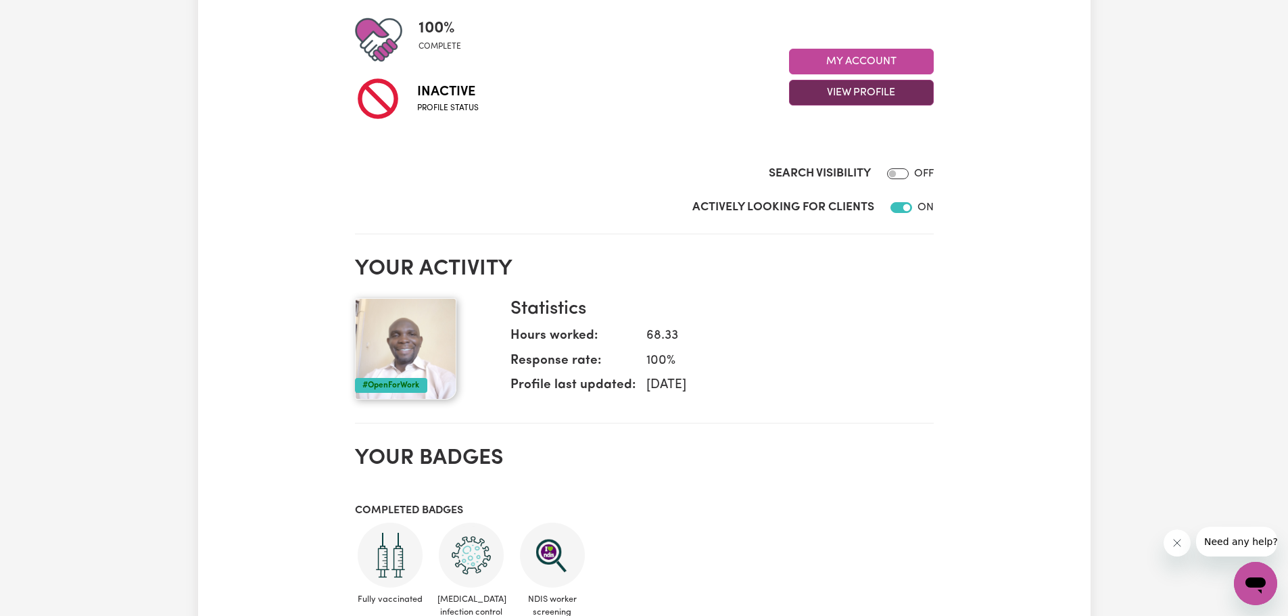
scroll to position [203, 0]
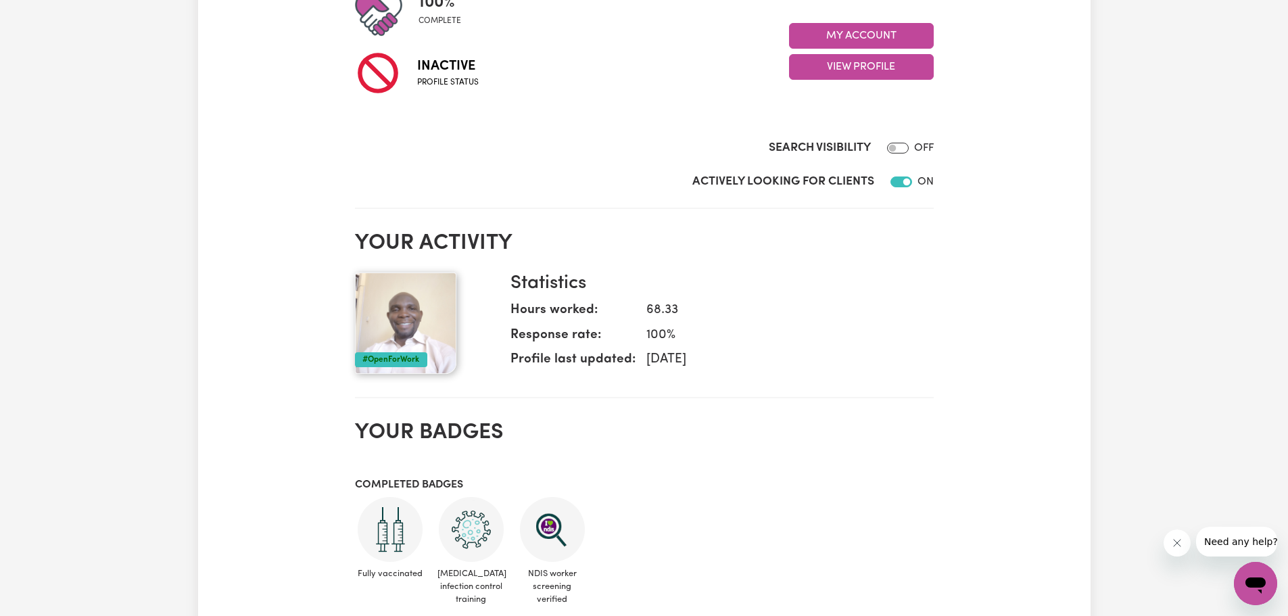
click at [459, 76] on span "Inactive" at bounding box center [448, 66] width 62 height 20
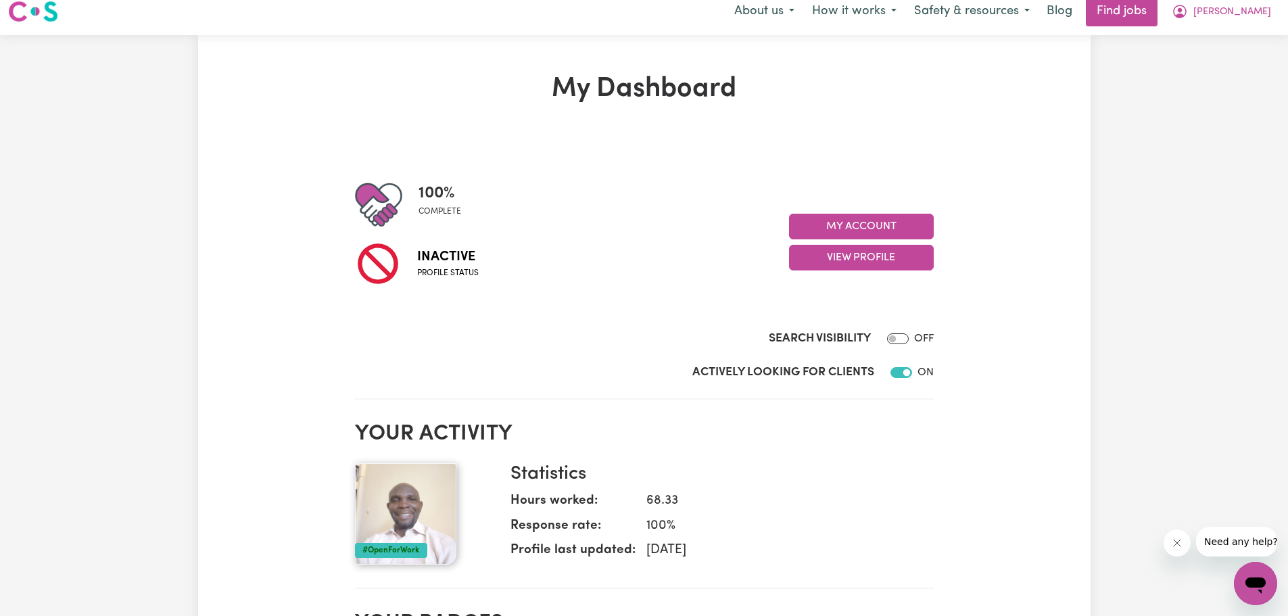
scroll to position [0, 0]
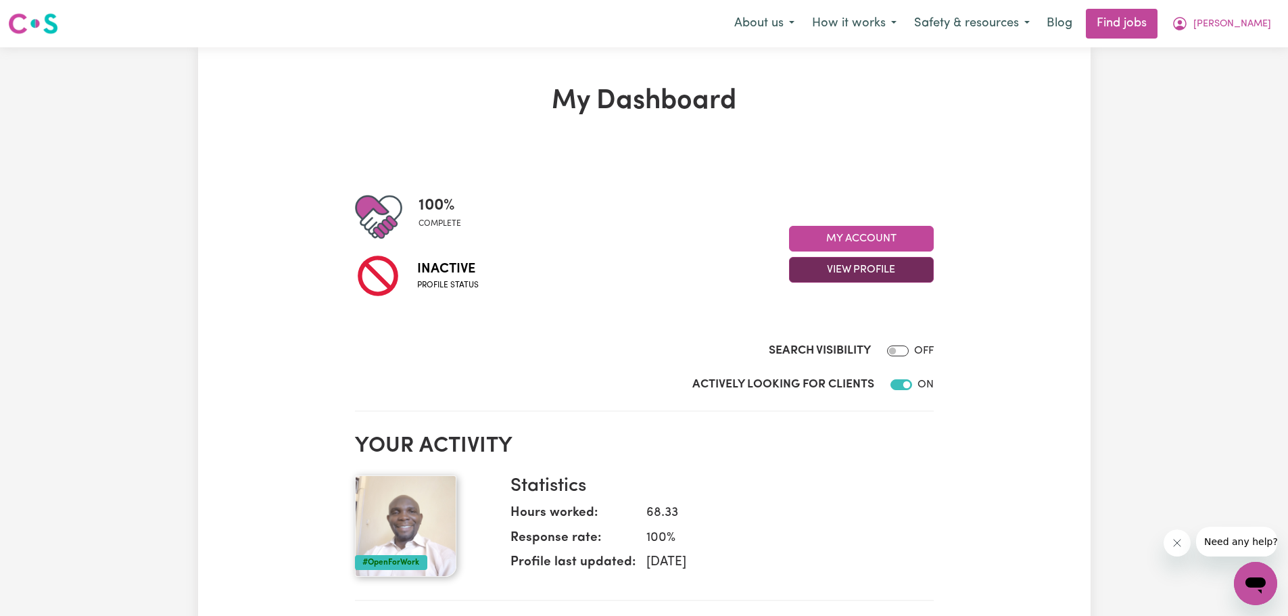
click at [853, 264] on button "View Profile" at bounding box center [861, 270] width 145 height 26
click at [589, 325] on div "Search Visibility OFF" at bounding box center [644, 337] width 579 height 55
click at [1163, 9] on button "[PERSON_NAME]" at bounding box center [1221, 23] width 117 height 28
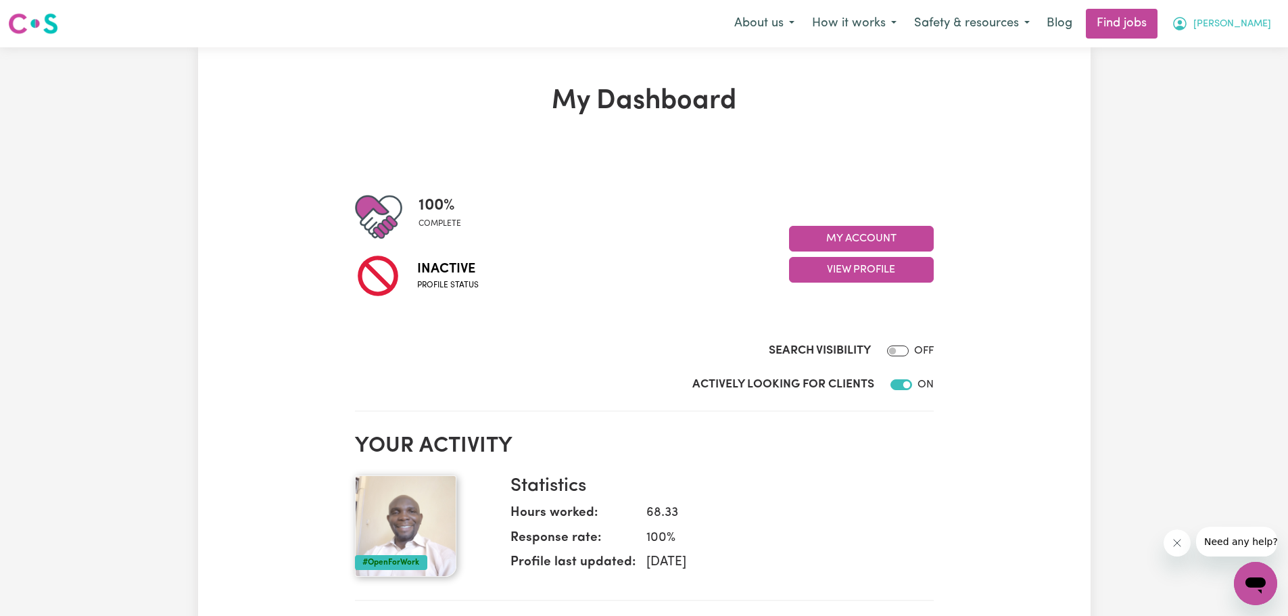
click at [1163, 9] on button "[PERSON_NAME]" at bounding box center [1221, 23] width 117 height 28
click at [1258, 23] on span "[PERSON_NAME]" at bounding box center [1233, 24] width 78 height 15
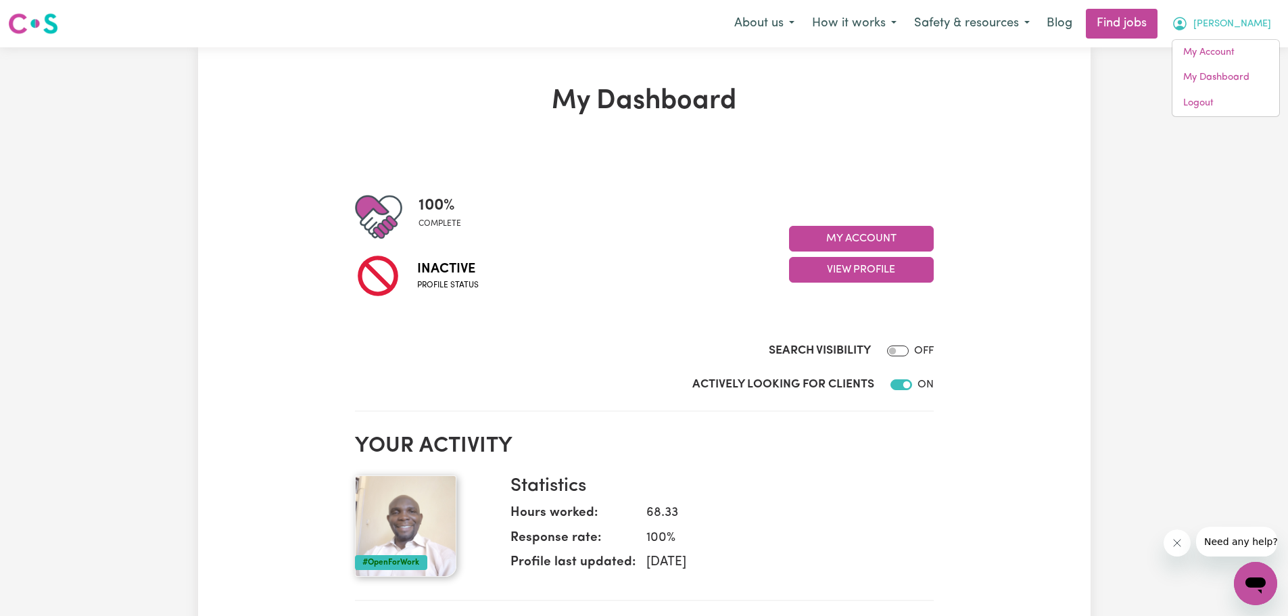
click at [1163, 9] on button "[PERSON_NAME]" at bounding box center [1221, 23] width 117 height 28
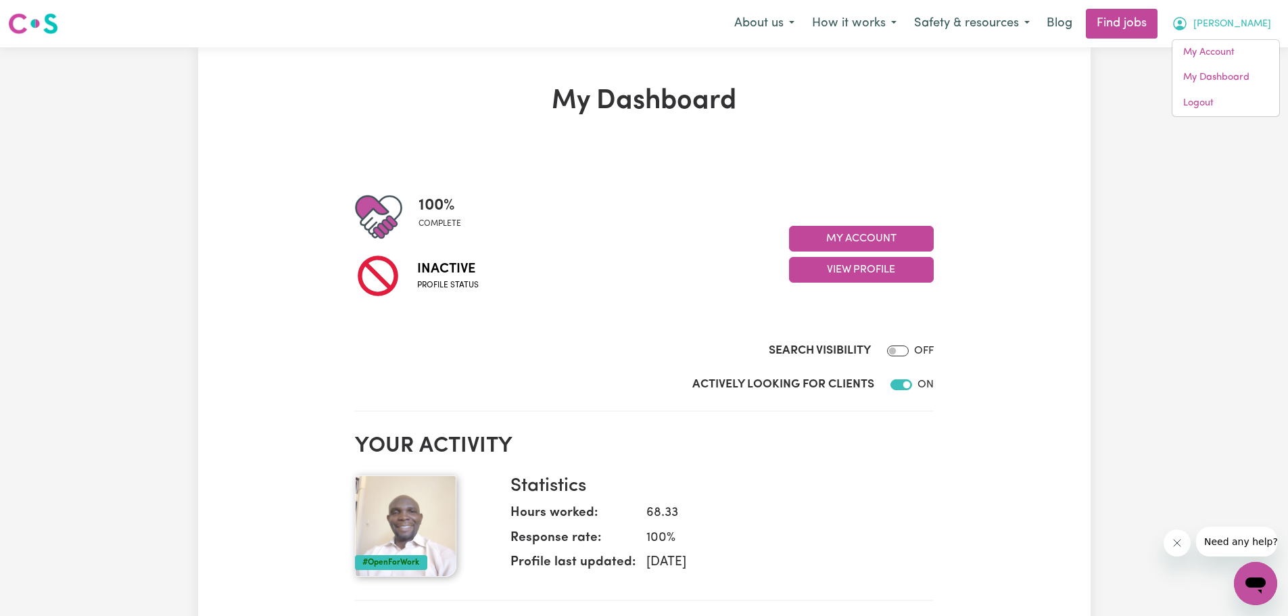
click at [1163, 9] on button "[PERSON_NAME]" at bounding box center [1221, 23] width 117 height 28
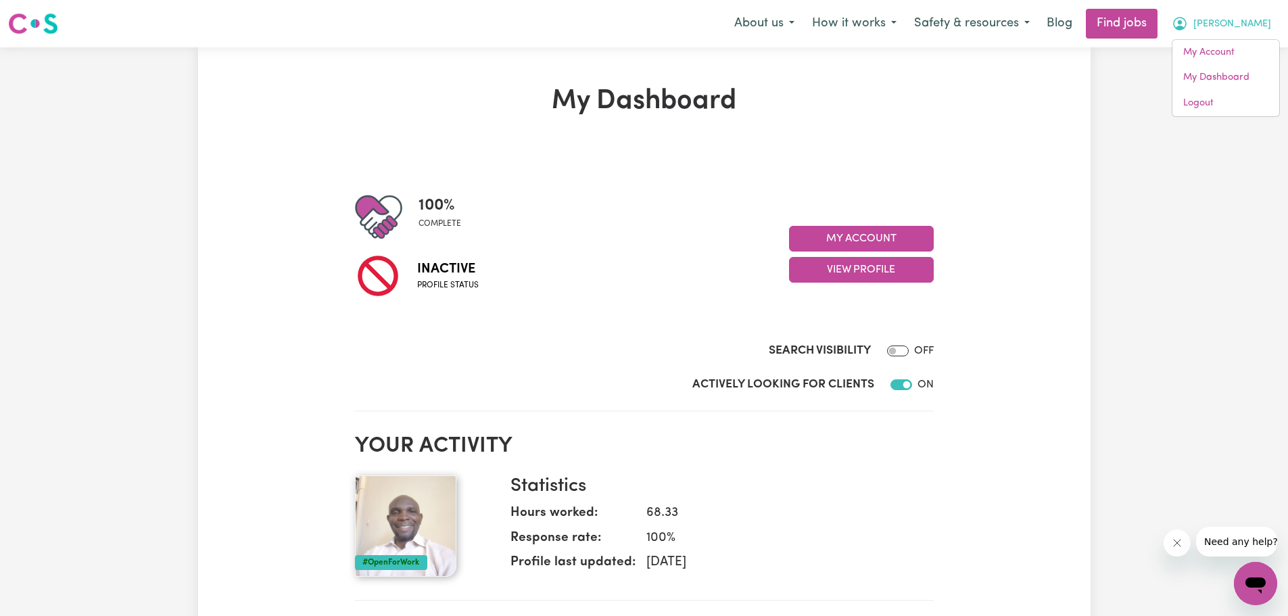
click at [1163, 9] on button "[PERSON_NAME]" at bounding box center [1221, 23] width 117 height 28
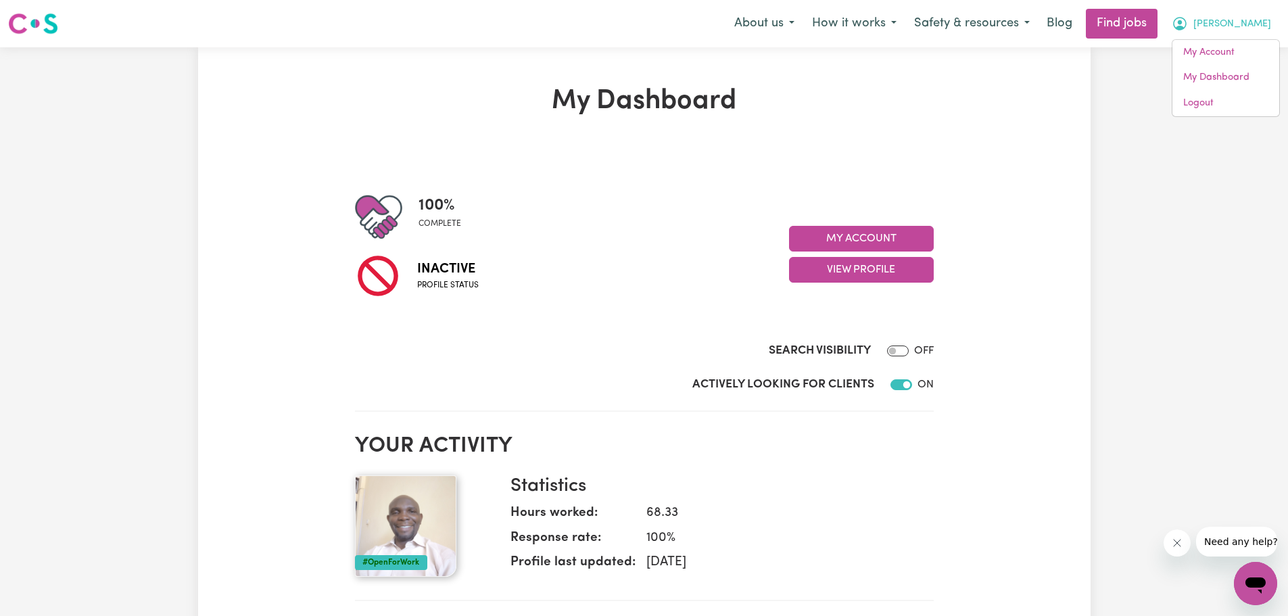
click at [1163, 9] on button "[PERSON_NAME]" at bounding box center [1221, 23] width 117 height 28
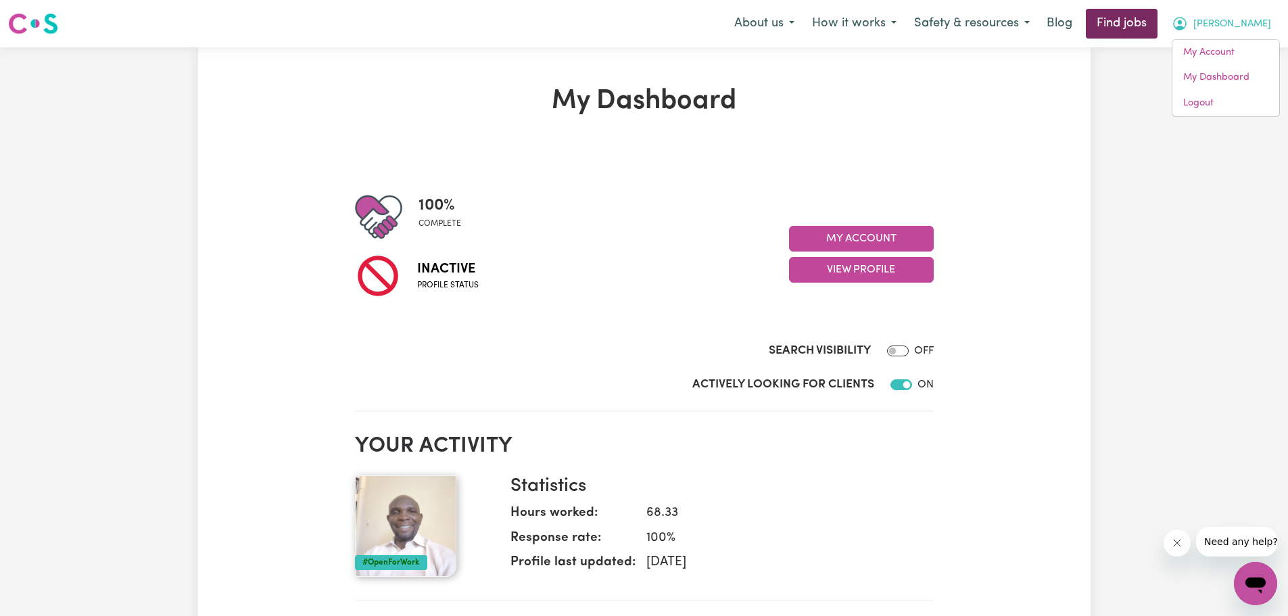
click at [1163, 9] on button "[PERSON_NAME]" at bounding box center [1221, 23] width 117 height 28
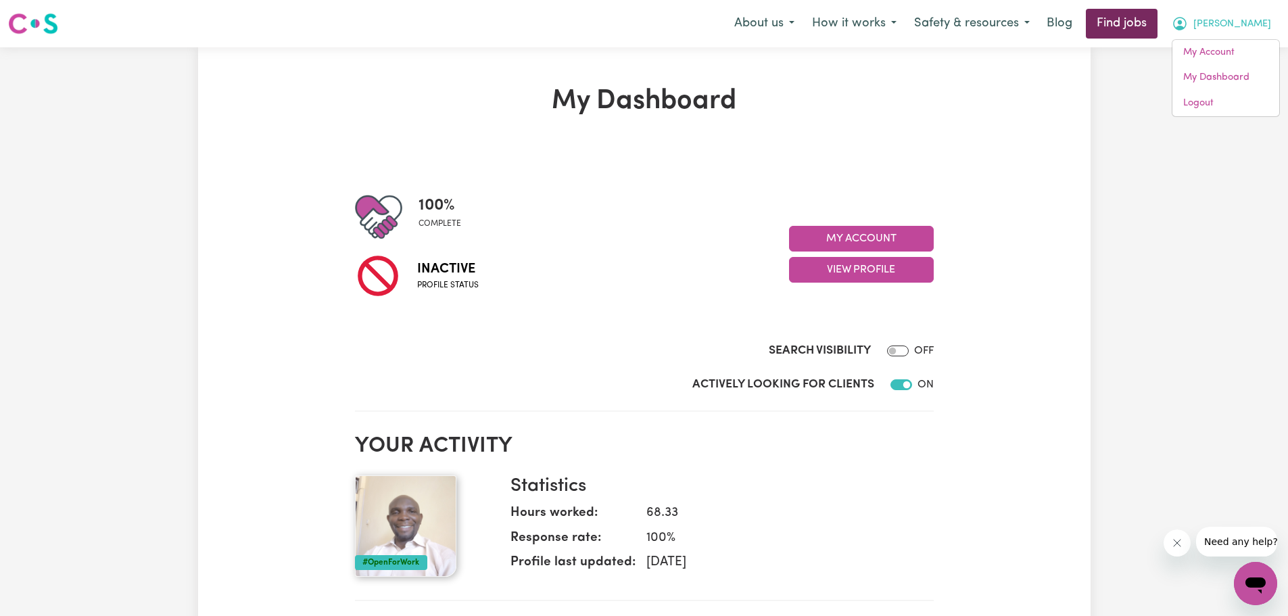
click at [1163, 9] on button "[PERSON_NAME]" at bounding box center [1221, 23] width 117 height 28
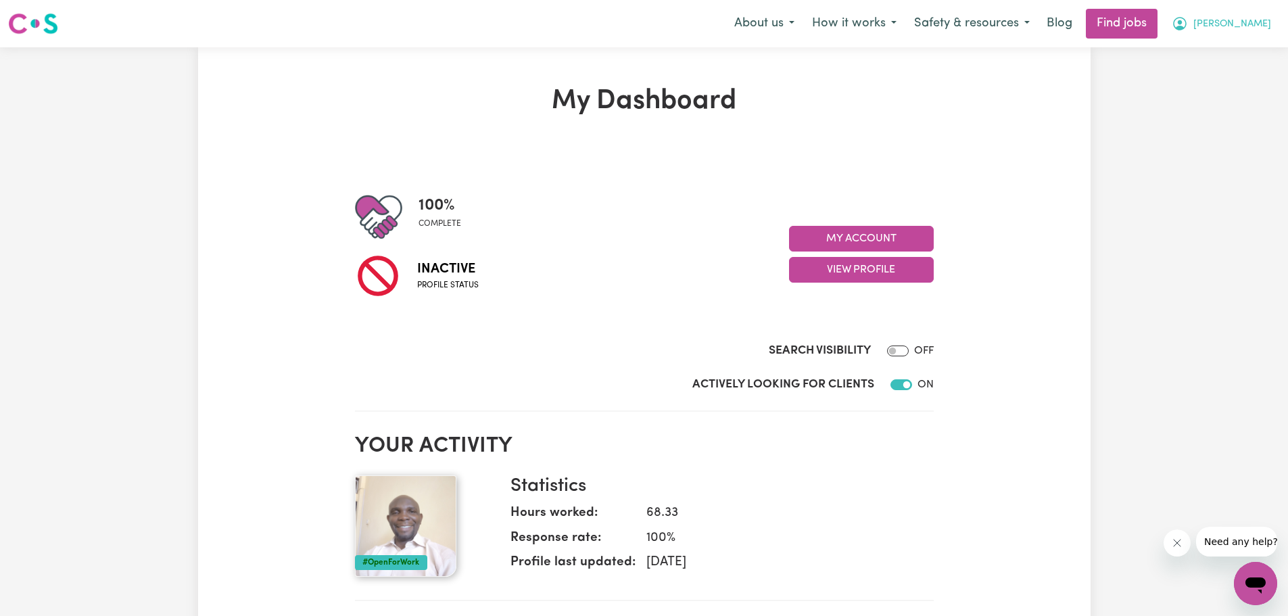
click at [1163, 9] on button "[PERSON_NAME]" at bounding box center [1221, 23] width 117 height 28
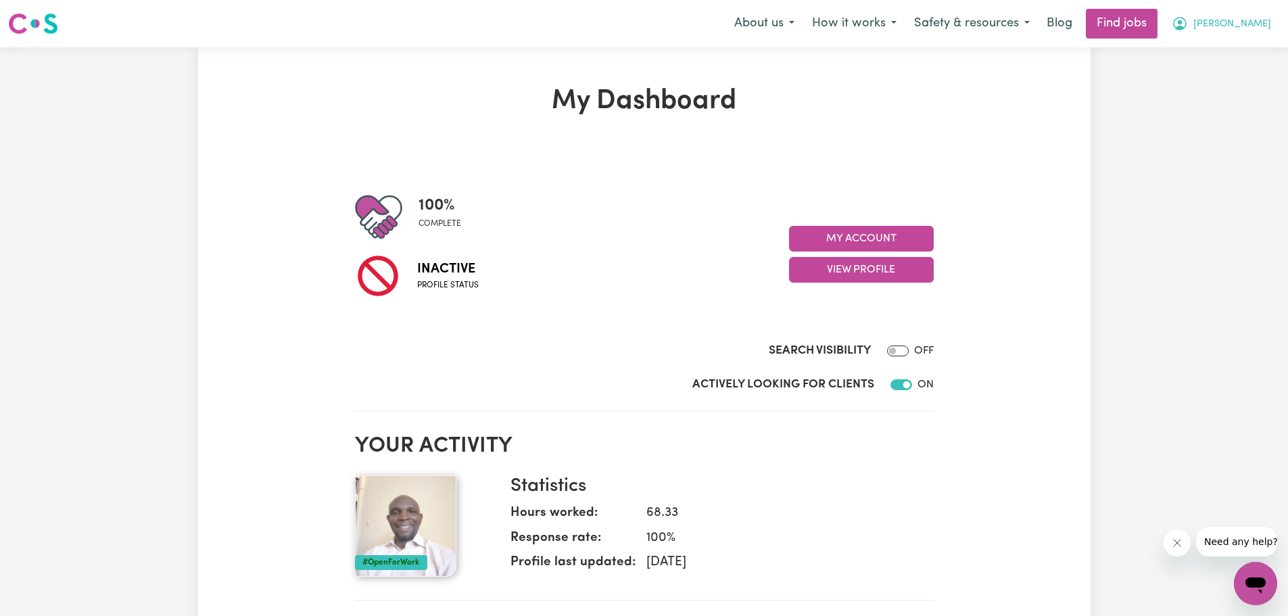
click at [1163, 9] on button "[PERSON_NAME]" at bounding box center [1221, 23] width 117 height 28
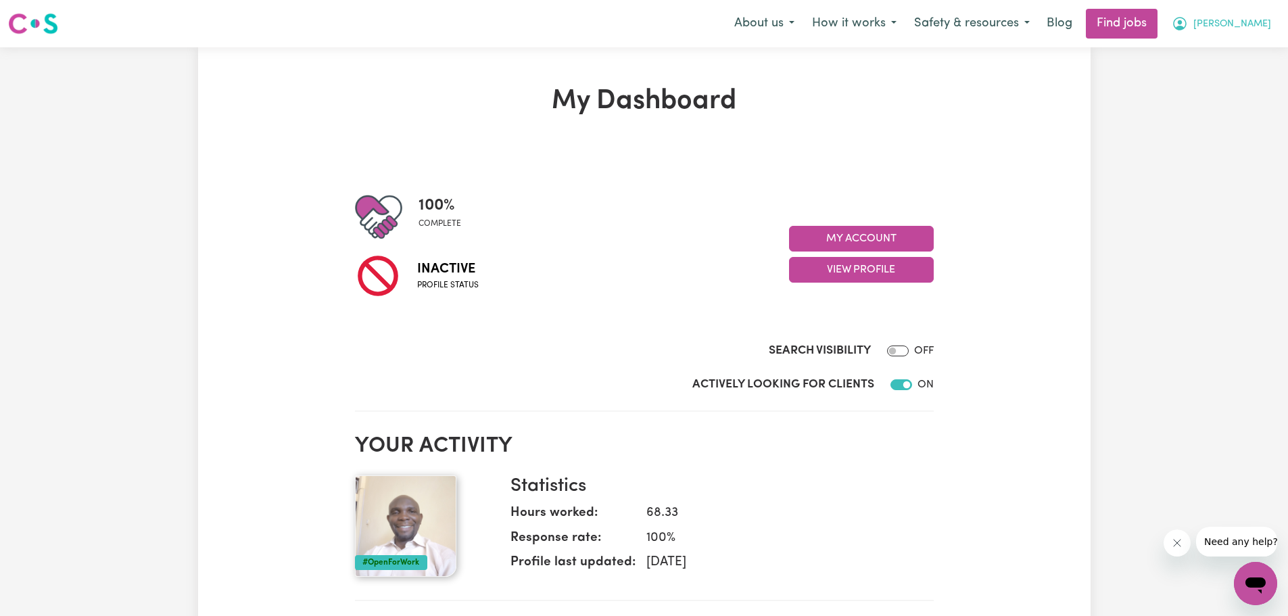
click at [1163, 9] on button "[PERSON_NAME]" at bounding box center [1221, 23] width 117 height 28
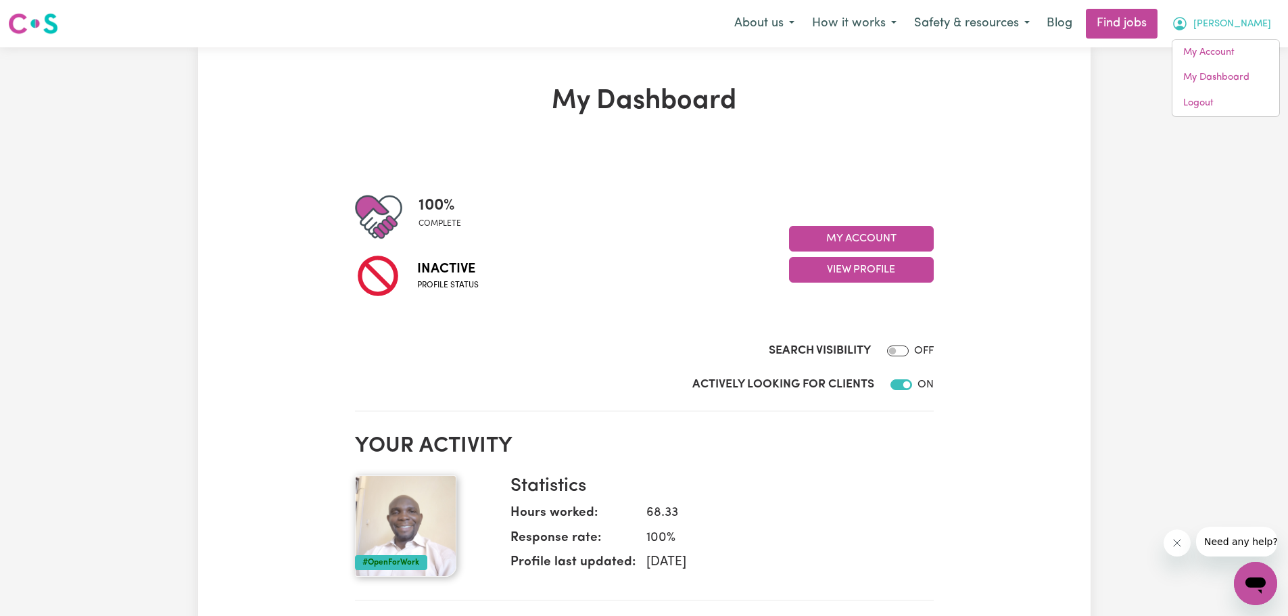
click at [1163, 9] on button "[PERSON_NAME]" at bounding box center [1221, 23] width 117 height 28
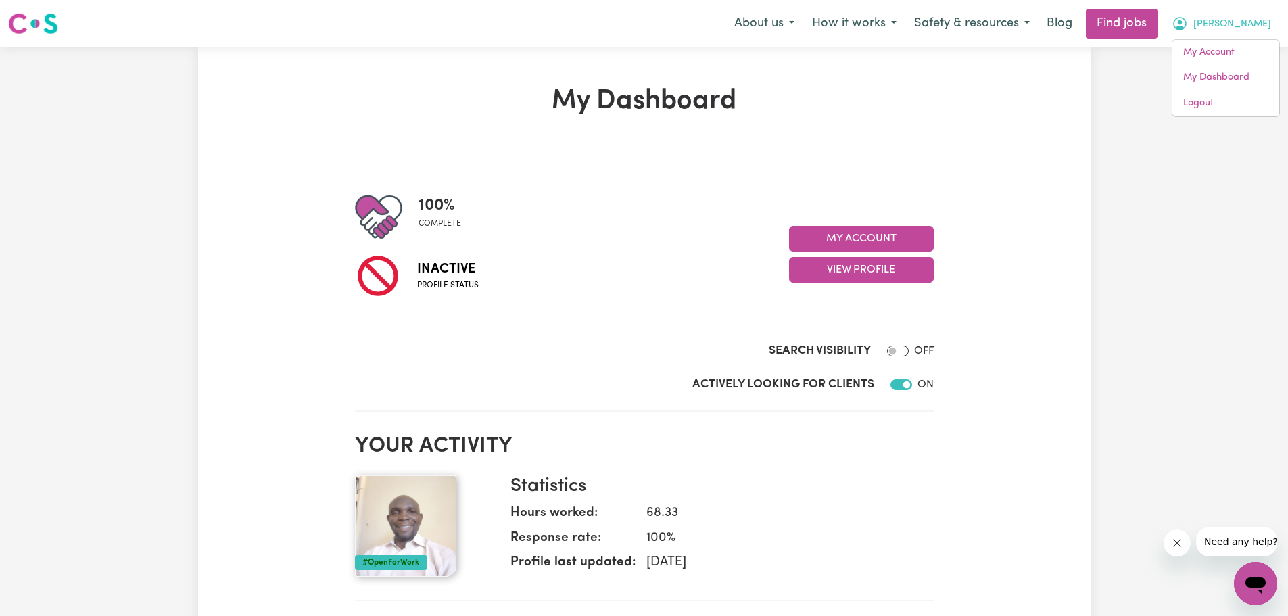
click at [1163, 9] on button "[PERSON_NAME]" at bounding box center [1221, 23] width 117 height 28
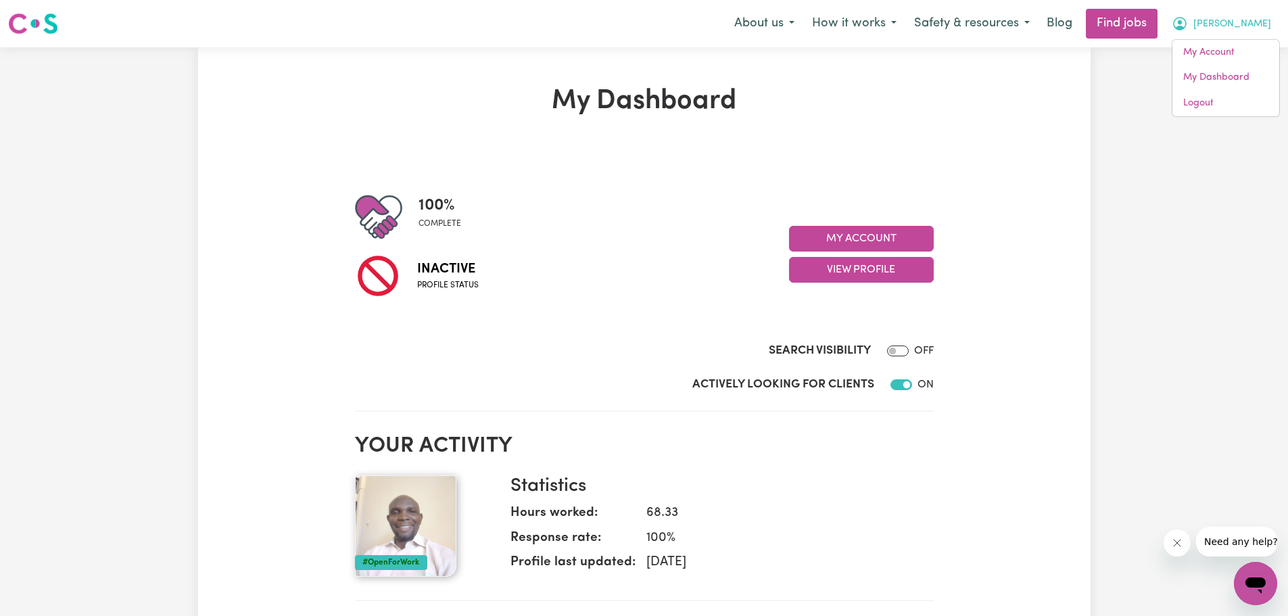
click at [1163, 9] on button "[PERSON_NAME]" at bounding box center [1221, 23] width 117 height 28
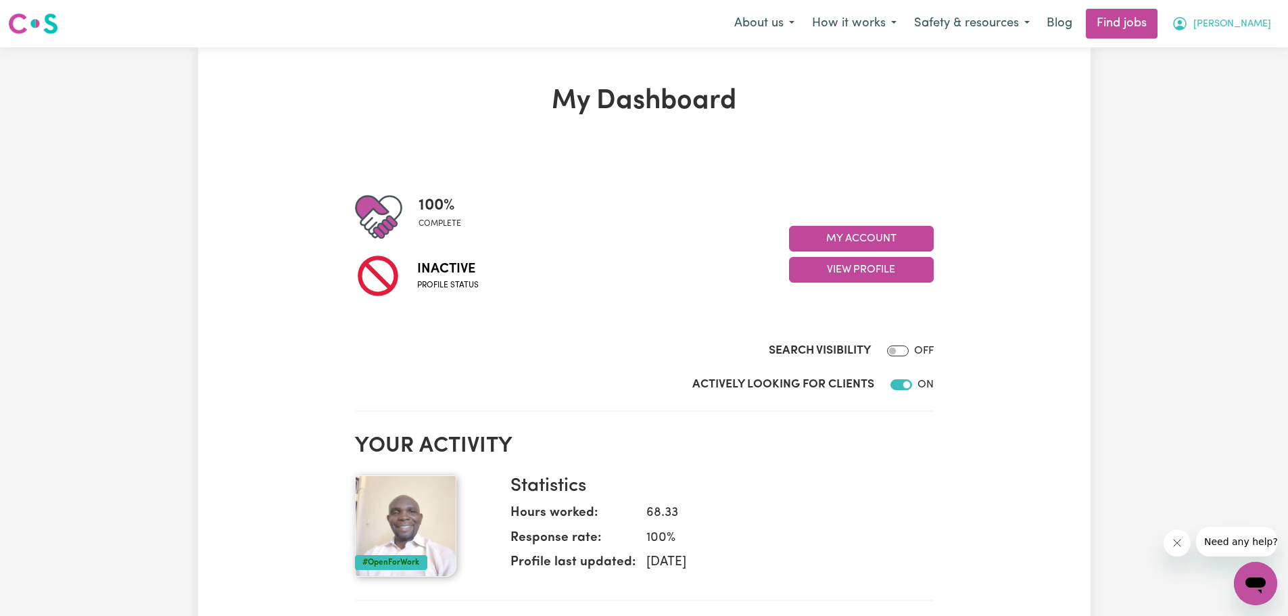
click at [1163, 9] on button "[PERSON_NAME]" at bounding box center [1221, 23] width 117 height 28
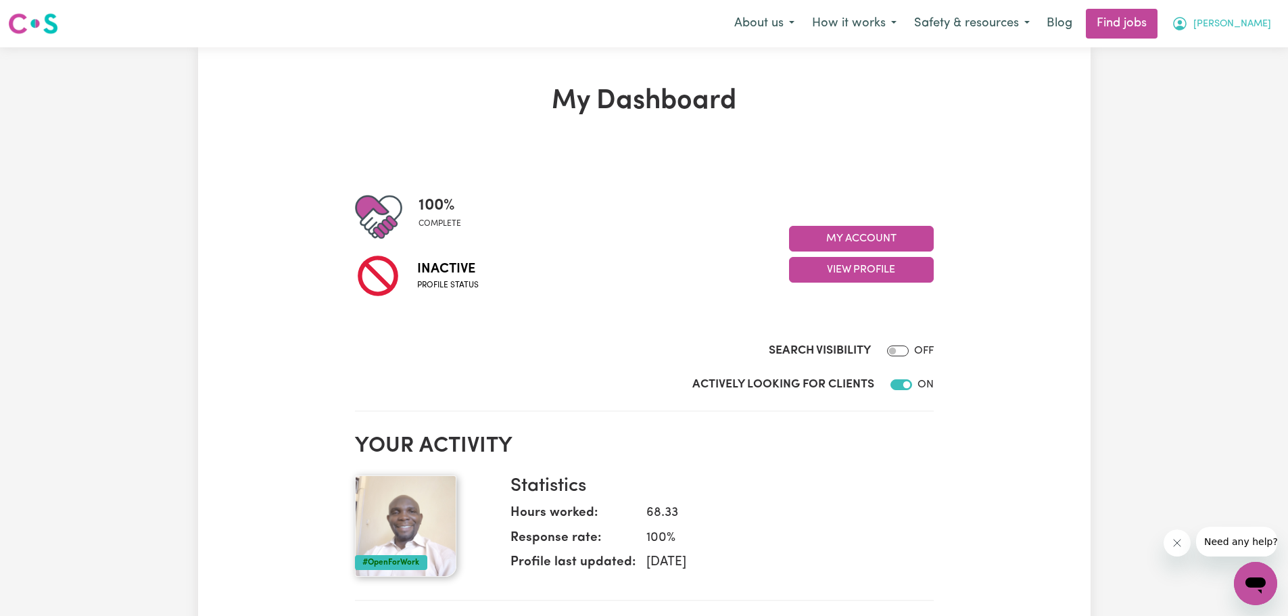
click at [1163, 9] on button "[PERSON_NAME]" at bounding box center [1221, 23] width 117 height 28
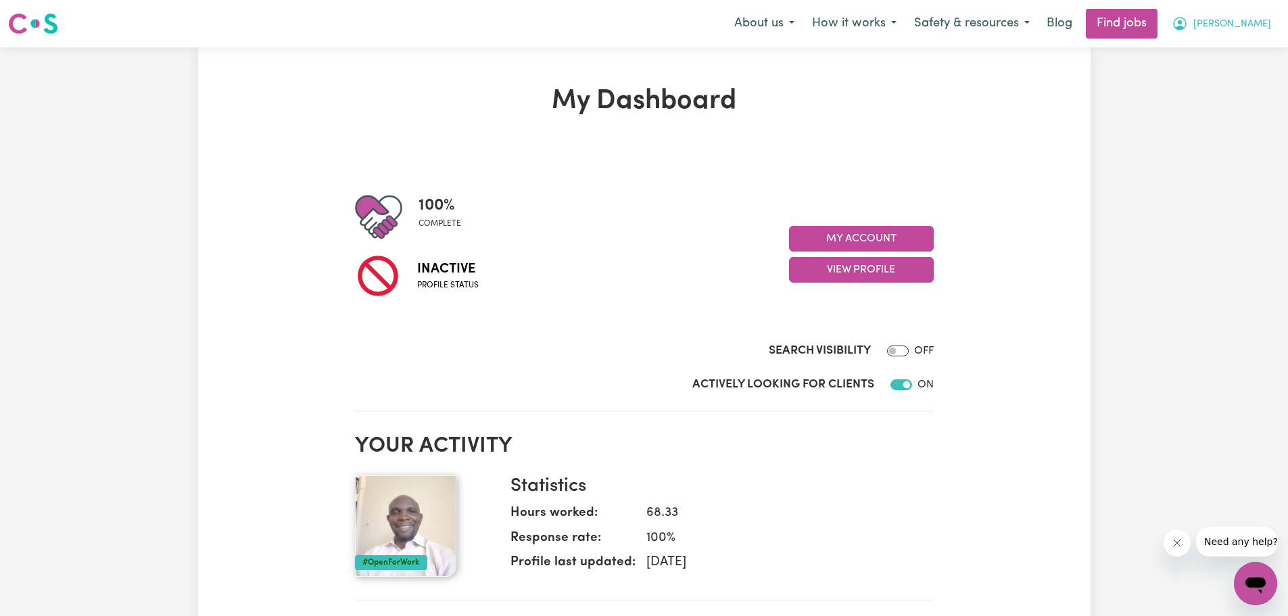
click at [1163, 9] on button "[PERSON_NAME]" at bounding box center [1221, 23] width 117 height 28
click at [1188, 24] on icon "My Account" at bounding box center [1180, 24] width 16 height 16
click at [1163, 9] on button "[PERSON_NAME]" at bounding box center [1221, 23] width 117 height 28
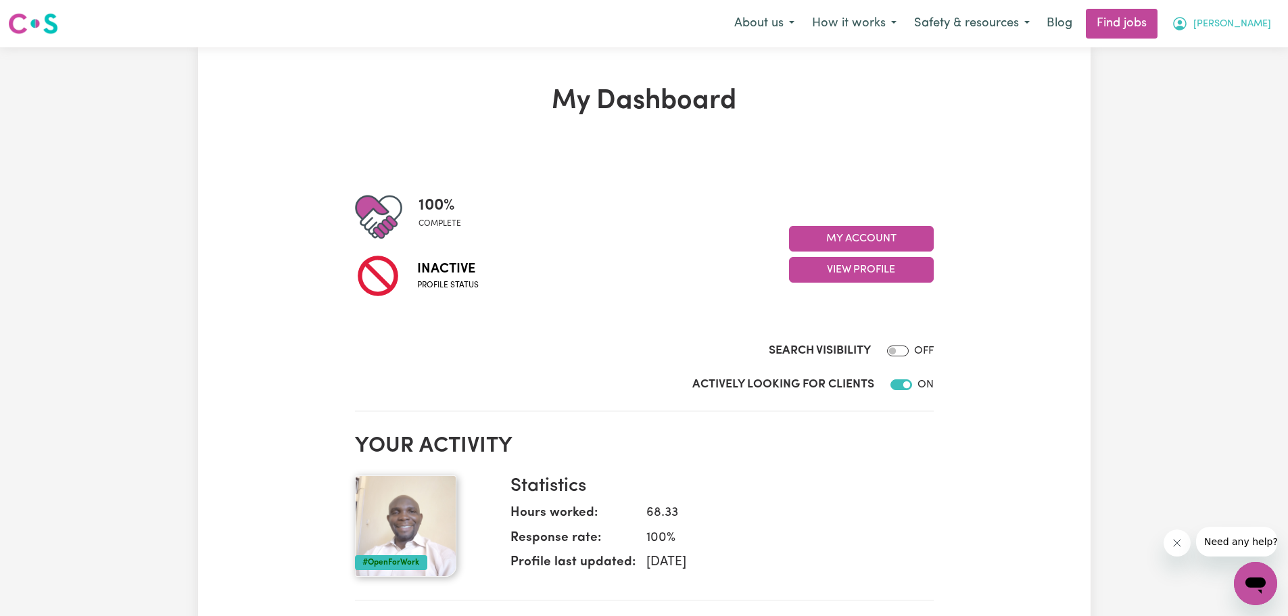
click at [1163, 9] on button "[PERSON_NAME]" at bounding box center [1221, 23] width 117 height 28
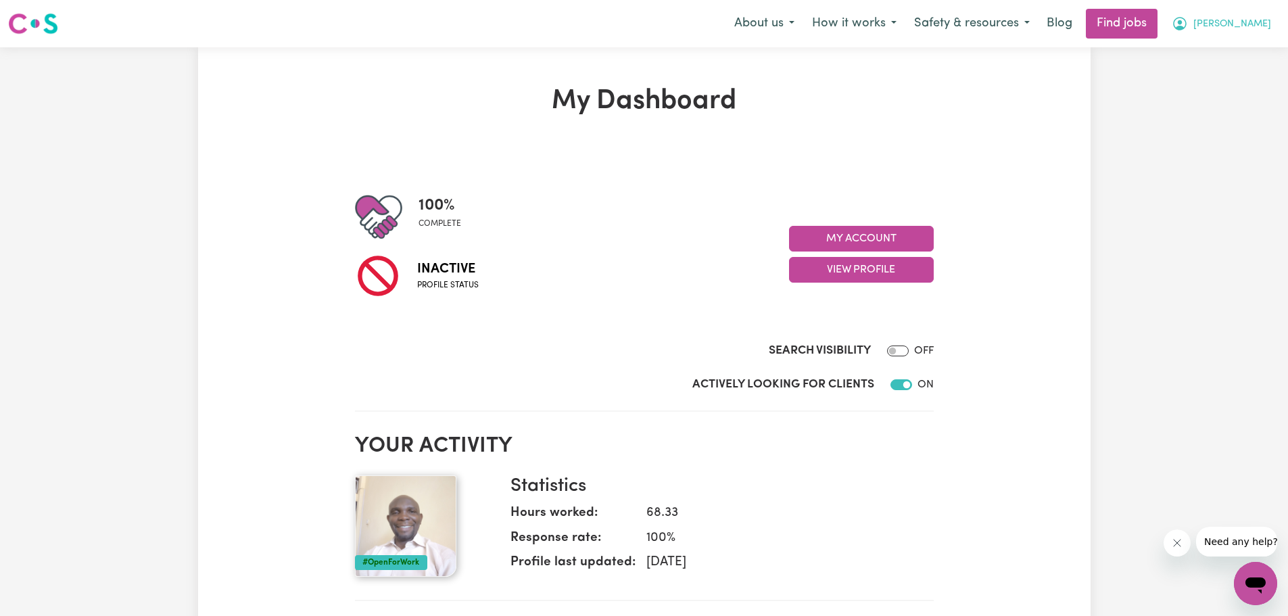
click at [1163, 9] on button "[PERSON_NAME]" at bounding box center [1221, 23] width 117 height 28
click at [1209, 97] on link "Logout" at bounding box center [1226, 104] width 107 height 26
